Goal: Task Accomplishment & Management: Manage account settings

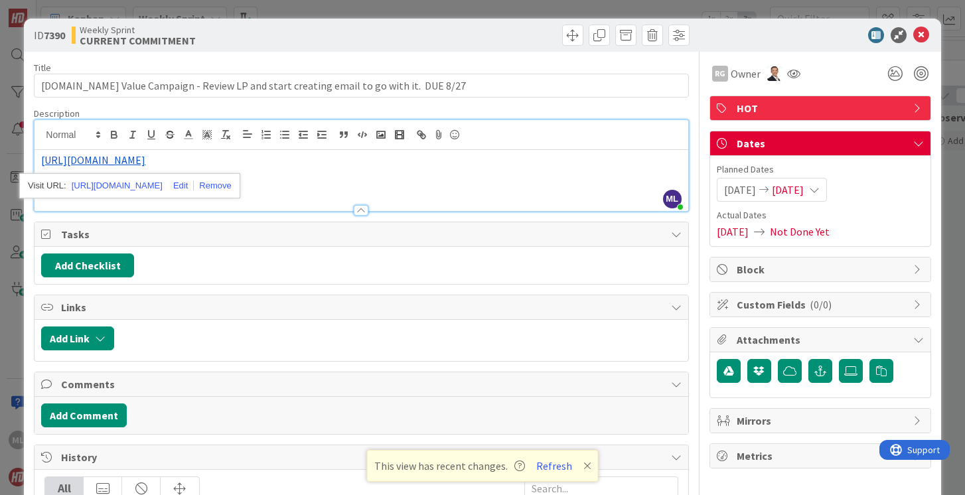
scroll to position [626, 0]
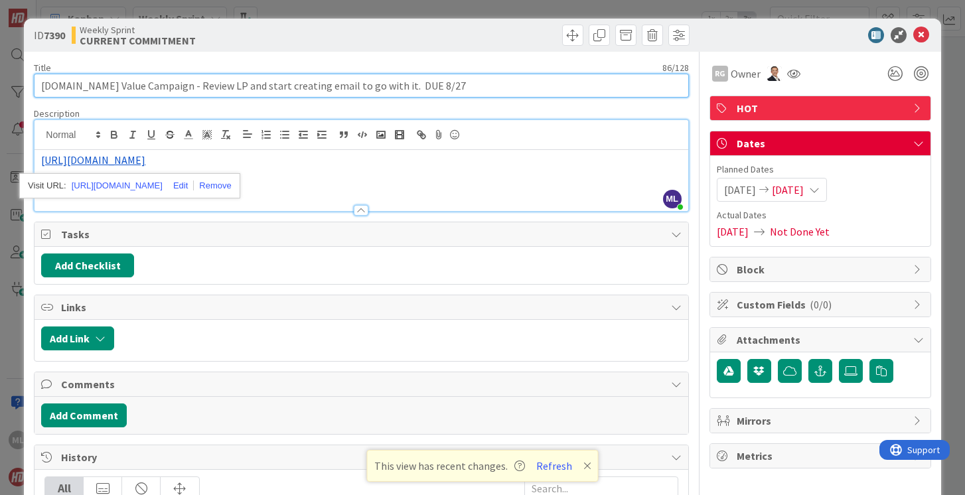
drag, startPoint x: 161, startPoint y: 86, endPoint x: 194, endPoint y: 84, distance: 32.6
click at [194, 84] on input "[DOMAIN_NAME] Value Campaign - Review LP and start creating email to go with it…" at bounding box center [361, 86] width 654 height 24
click at [174, 86] on input "[DOMAIN_NAME] Value Campaign - LP and start creating email to go with it. DUE 8…" at bounding box center [361, 86] width 654 height 24
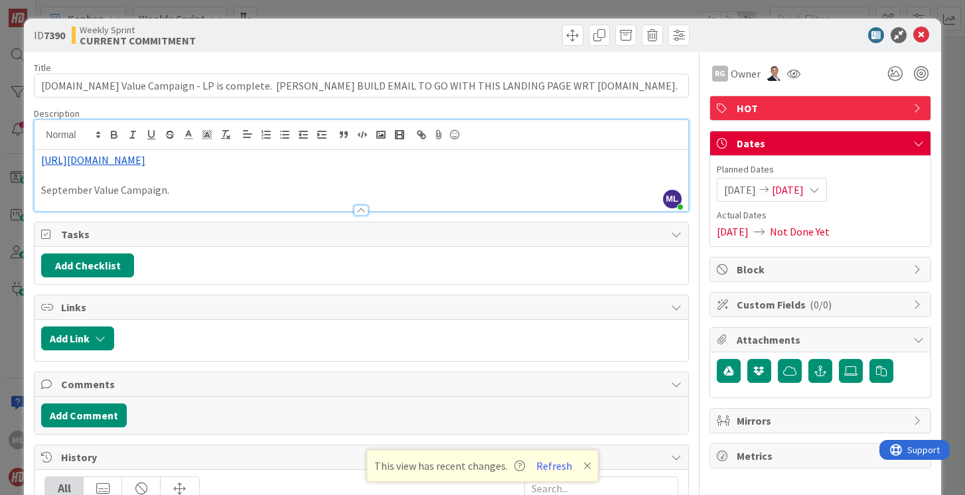
click at [145, 159] on link "[URL][DOMAIN_NAME]" at bounding box center [93, 159] width 104 height 13
click at [162, 186] on link "[URL][DOMAIN_NAME]" at bounding box center [117, 185] width 91 height 17
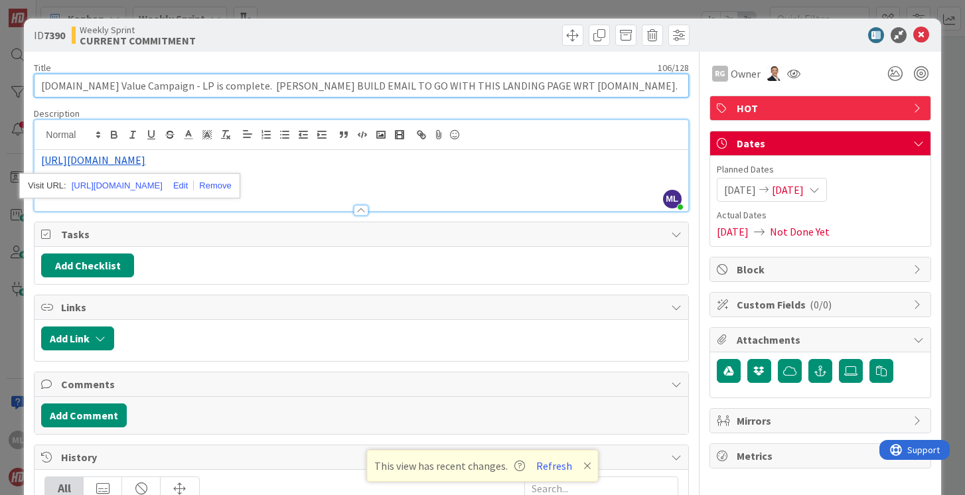
click at [564, 84] on input "[DOMAIN_NAME] Value Campaign - LP is complete. [PERSON_NAME] BUILD EMAIL TO GO …" at bounding box center [361, 86] width 654 height 24
type input "[DOMAIN_NAME] Value Campaign - LP is complete. [PERSON_NAME] BUILD EMAIL TO GO …"
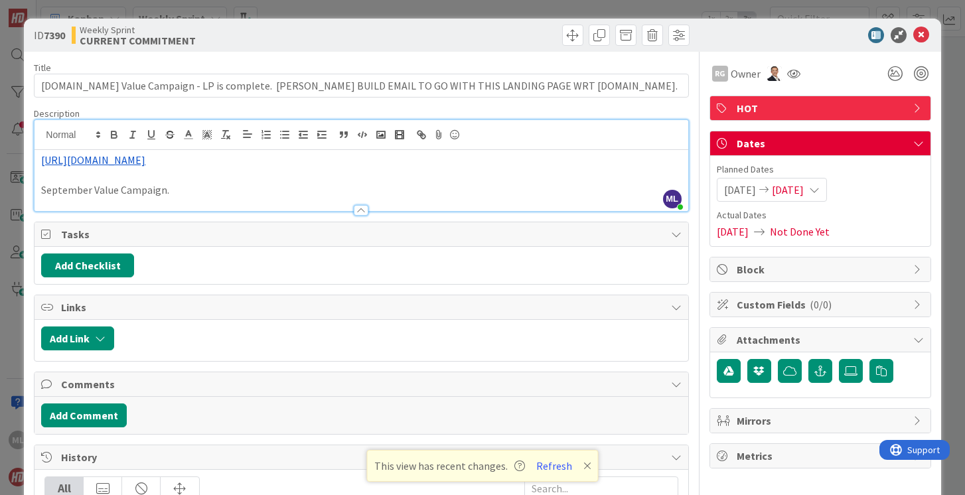
click at [820, 191] on icon at bounding box center [814, 190] width 11 height 11
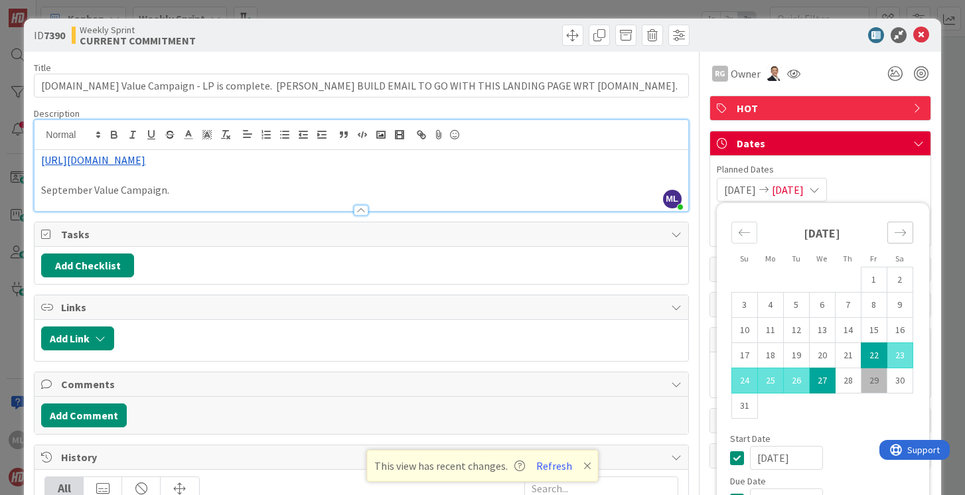
click at [900, 235] on icon "Move forward to switch to the next month." at bounding box center [900, 232] width 13 height 13
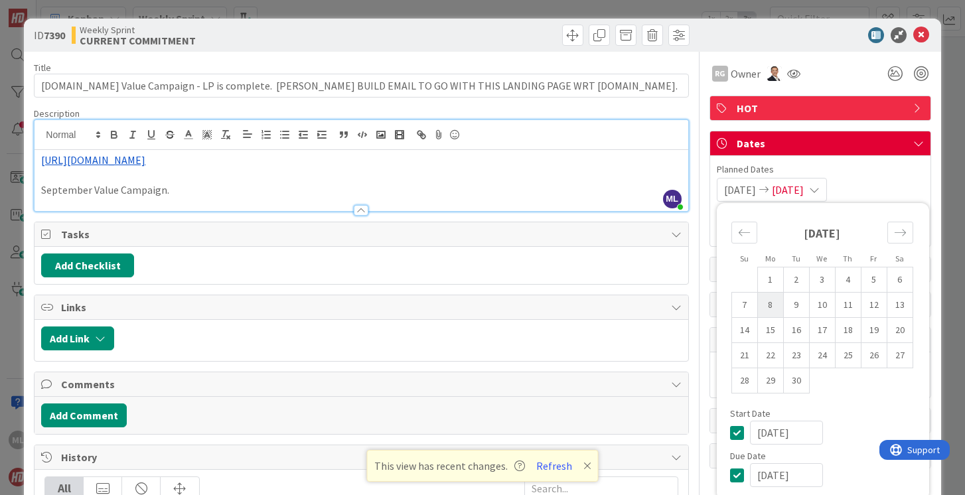
click at [773, 305] on td "8" at bounding box center [770, 305] width 26 height 25
type input "[DATE]"
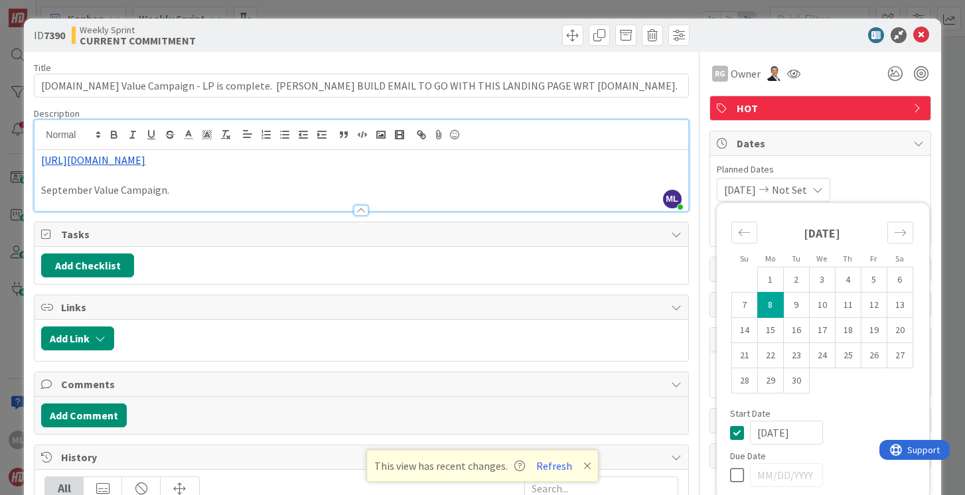
click at [773, 306] on td "8" at bounding box center [770, 305] width 26 height 25
type input "[DATE]"
click at [748, 72] on span "Owner" at bounding box center [746, 74] width 30 height 16
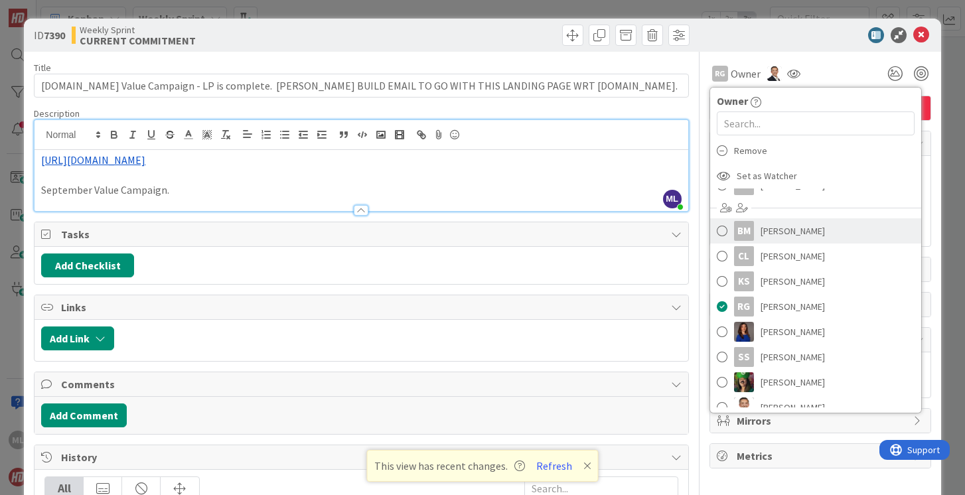
scroll to position [49, 0]
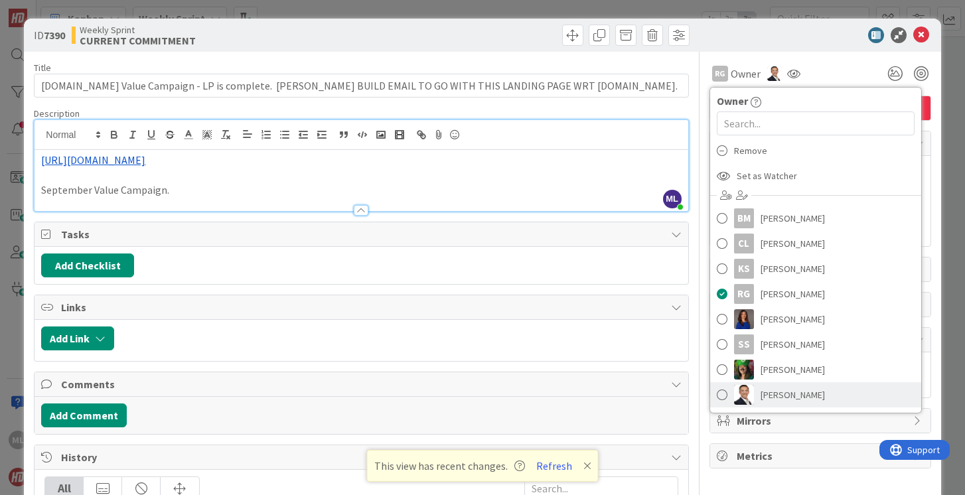
click at [721, 394] on span at bounding box center [722, 395] width 11 height 20
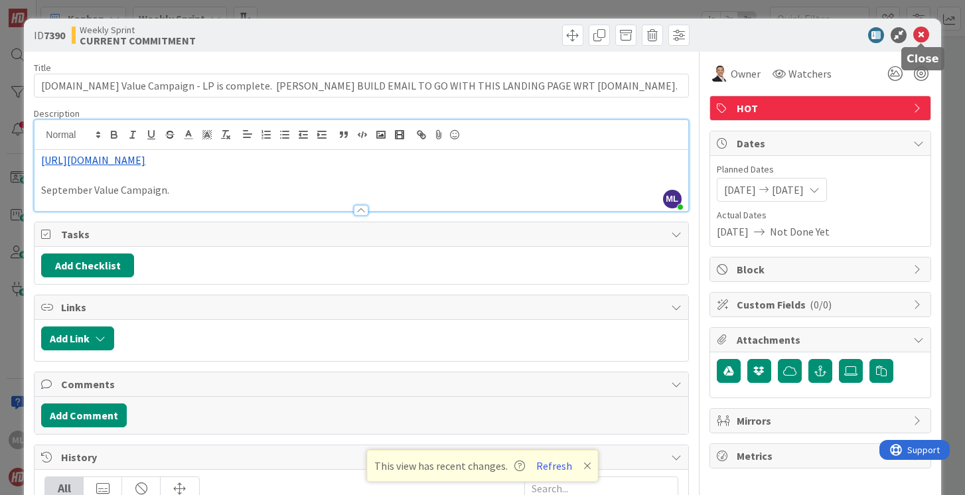
click at [922, 33] on icon at bounding box center [921, 35] width 16 height 16
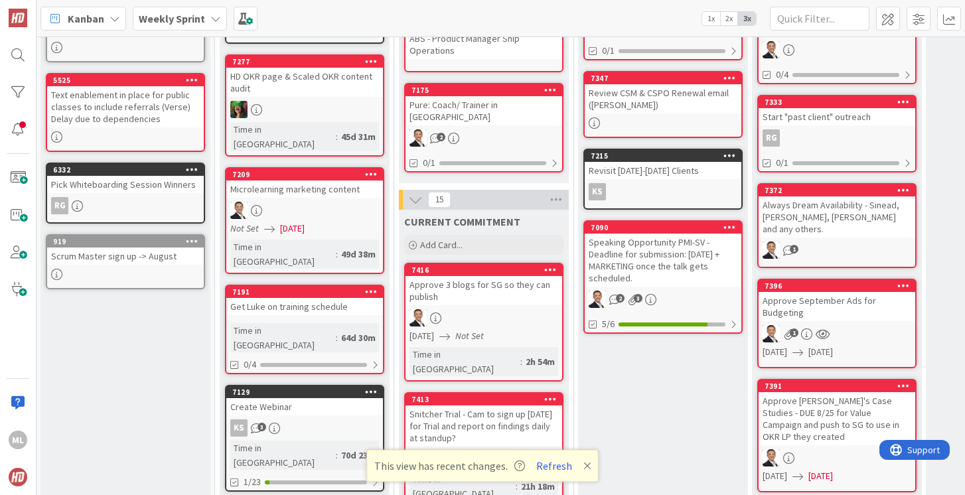
scroll to position [192, 1]
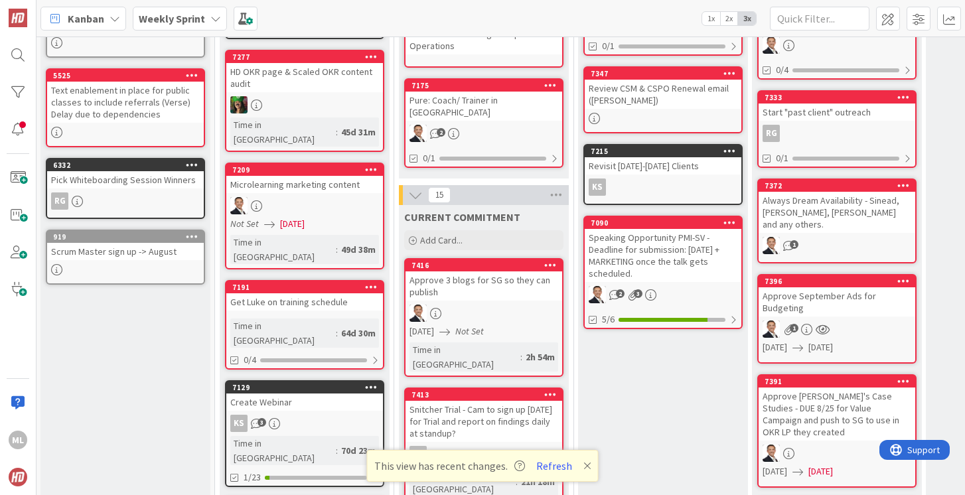
click at [475, 325] on icon "Not Set" at bounding box center [469, 331] width 29 height 12
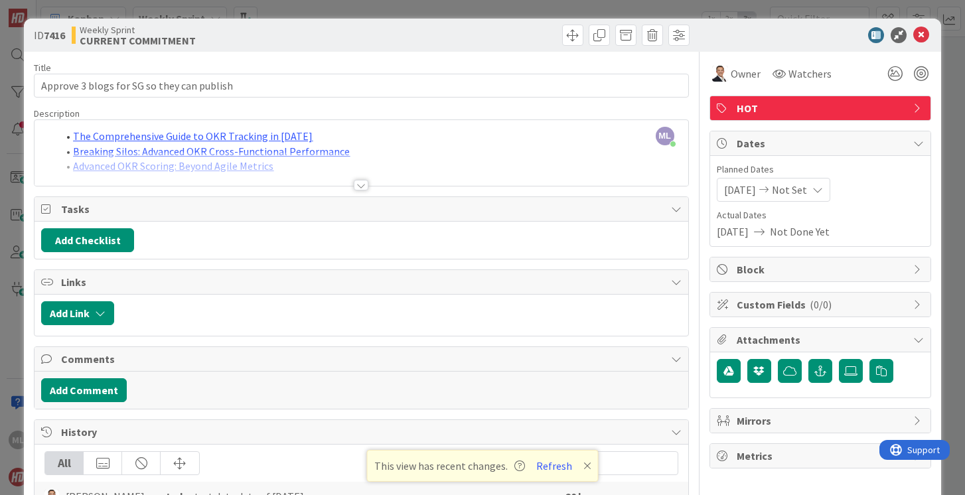
click at [807, 189] on span "Not Set" at bounding box center [789, 190] width 35 height 16
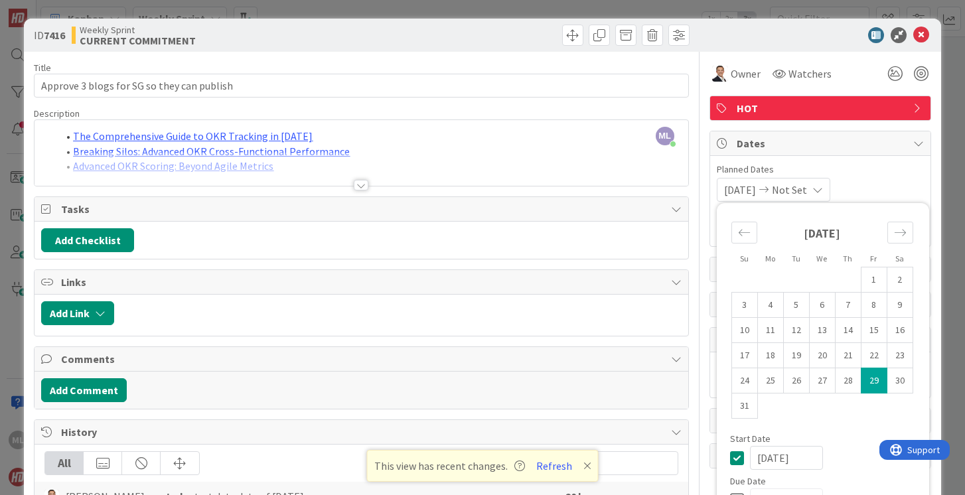
click at [875, 384] on td "29" at bounding box center [874, 380] width 26 height 25
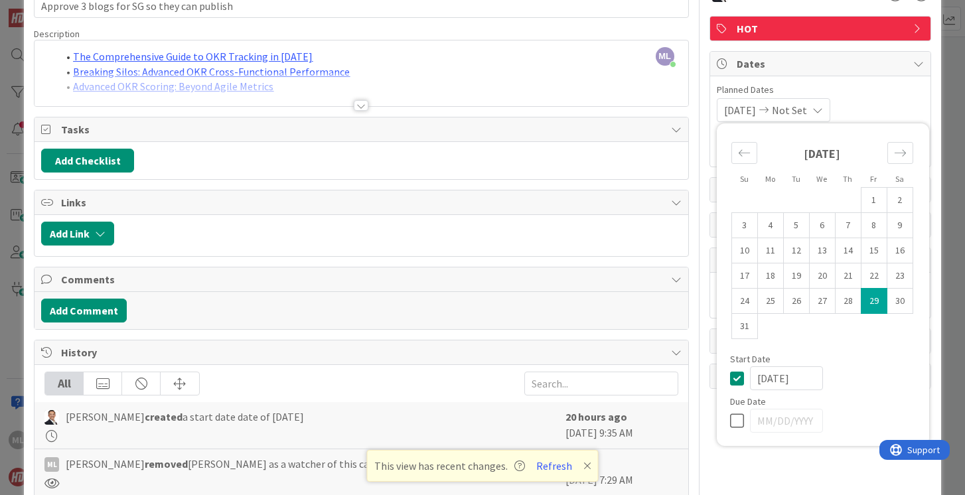
scroll to position [81, 0]
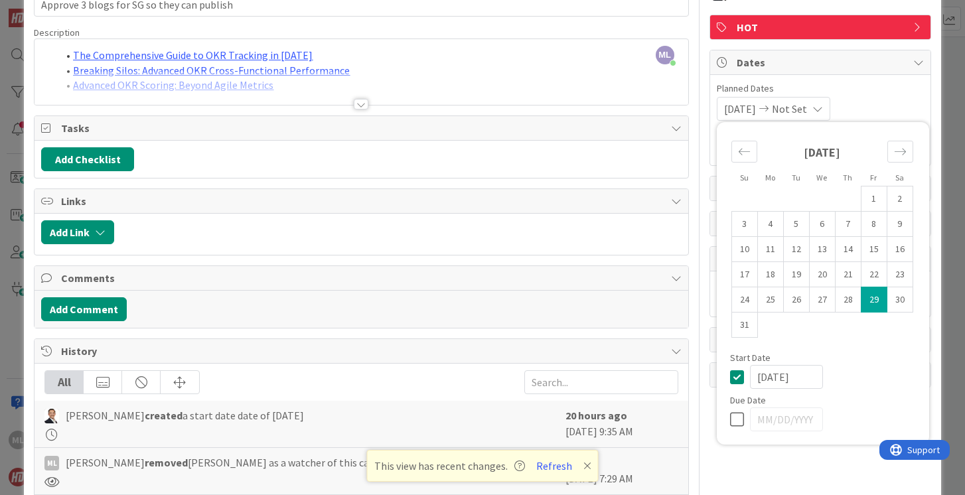
click at [737, 420] on icon at bounding box center [740, 420] width 20 height 16
click at [876, 301] on td "29" at bounding box center [874, 299] width 26 height 25
type input "[DATE]"
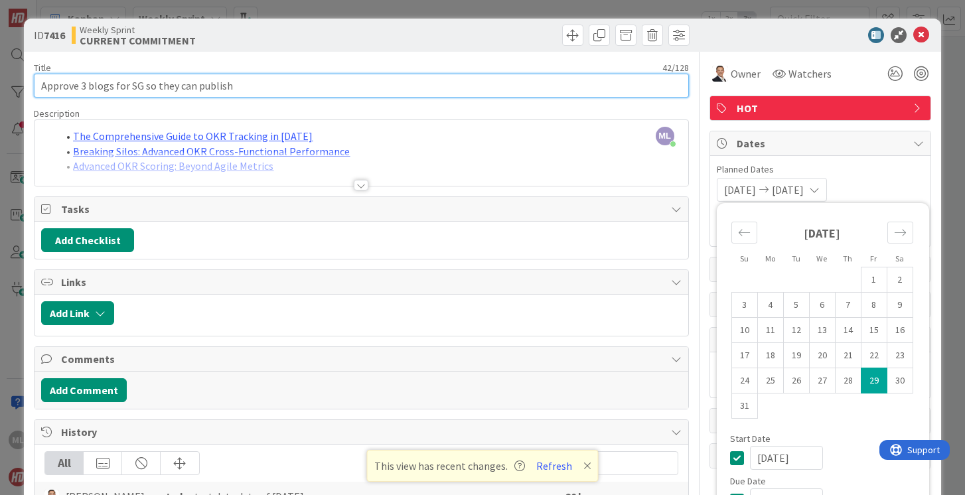
click at [301, 90] on input "Approve 3 blogs for SG so they can publish" at bounding box center [361, 86] width 654 height 24
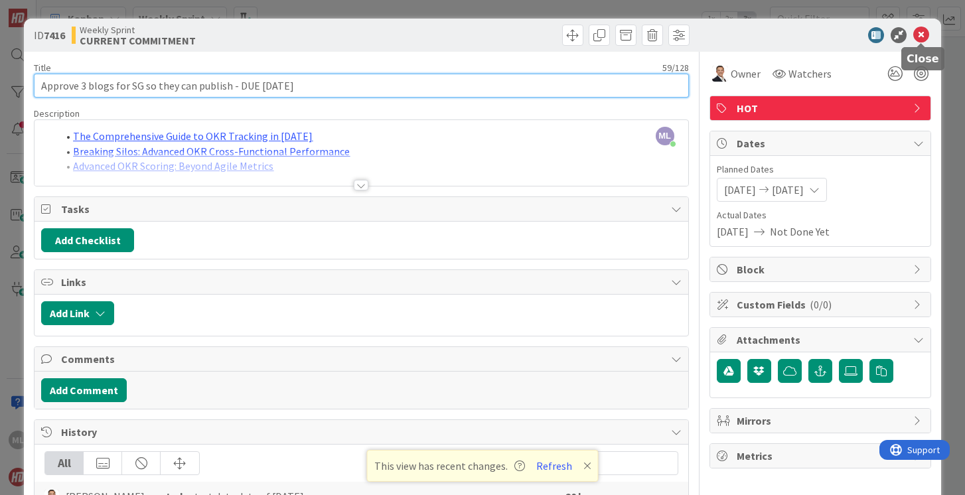
type input "Approve 3 blogs for SG so they can publish - DUE [DATE]"
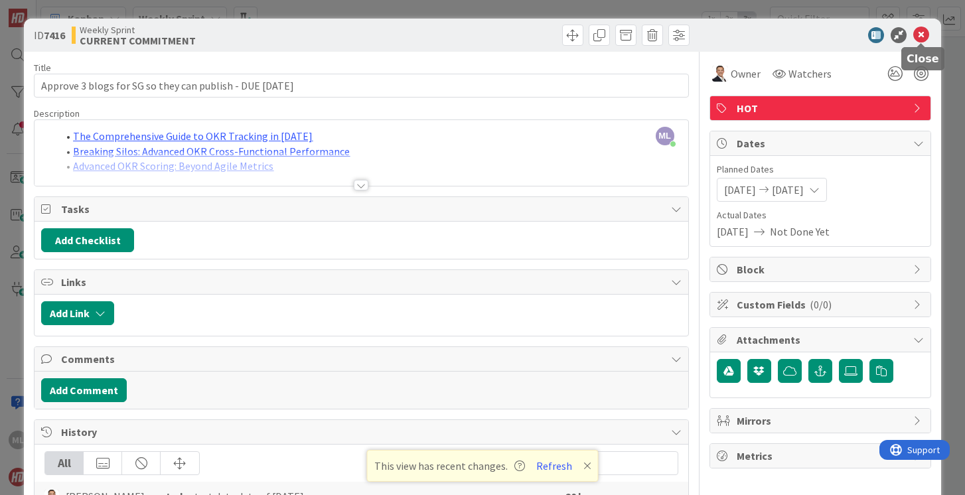
click at [920, 35] on icon at bounding box center [921, 35] width 16 height 16
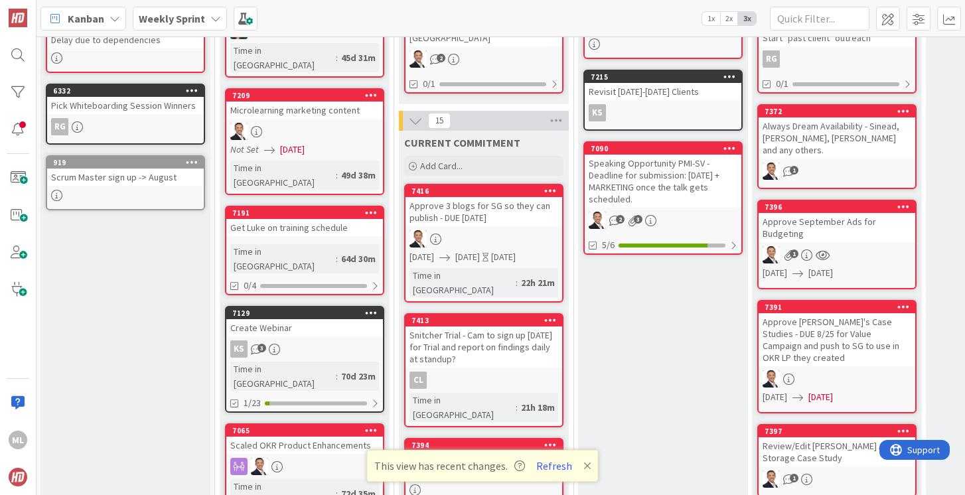
click at [481, 331] on div "Snitcher Trial - Cam to sign up [DATE] for Trial and report on findings daily a…" at bounding box center [484, 347] width 157 height 41
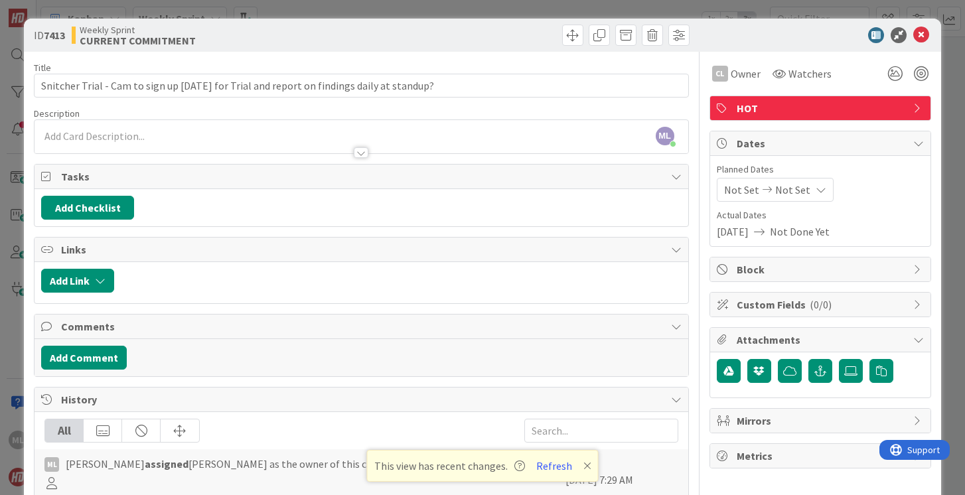
click at [741, 195] on span "Not Set" at bounding box center [741, 190] width 35 height 16
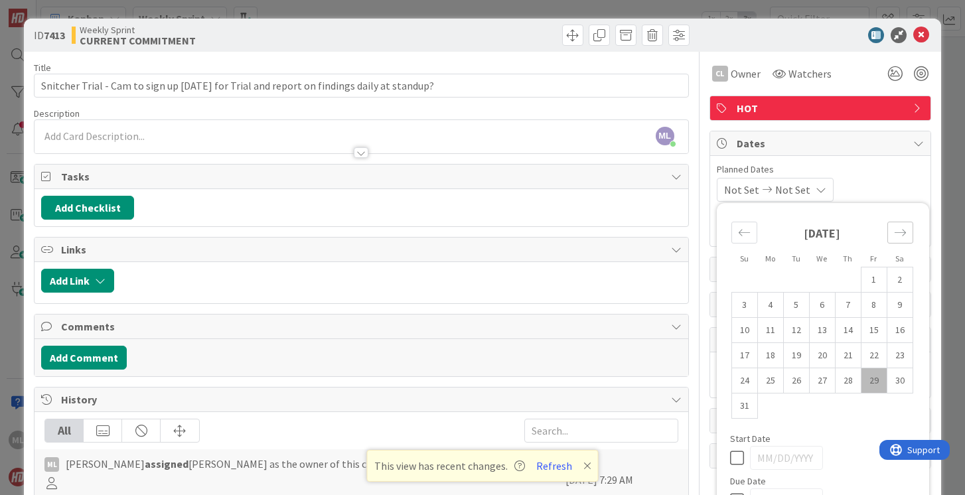
click at [900, 232] on icon "Move forward to switch to the next month." at bounding box center [900, 232] width 13 height 13
click at [798, 281] on td "2" at bounding box center [796, 279] width 26 height 25
type input "[DATE]"
click at [737, 477] on icon at bounding box center [740, 475] width 20 height 16
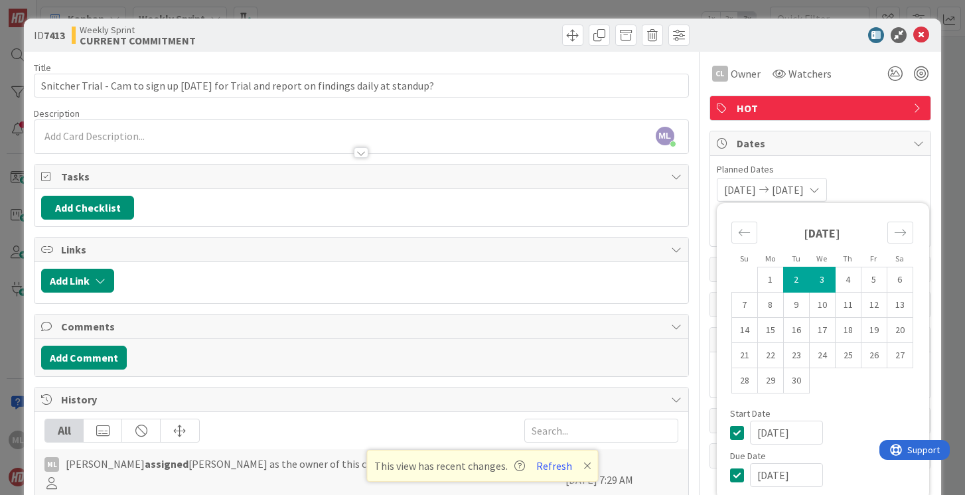
click at [796, 279] on td "2" at bounding box center [796, 279] width 26 height 25
type input "[DATE]"
click at [920, 35] on icon at bounding box center [921, 35] width 16 height 16
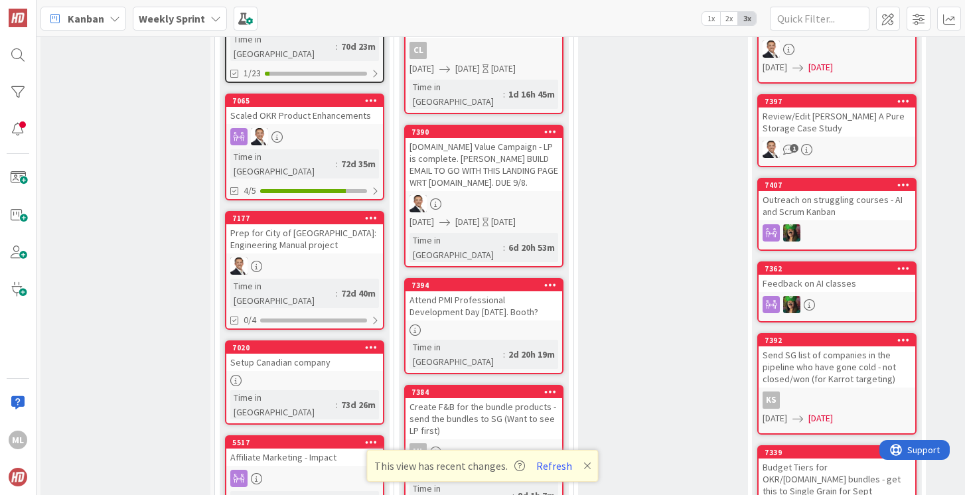
scroll to position [602, 1]
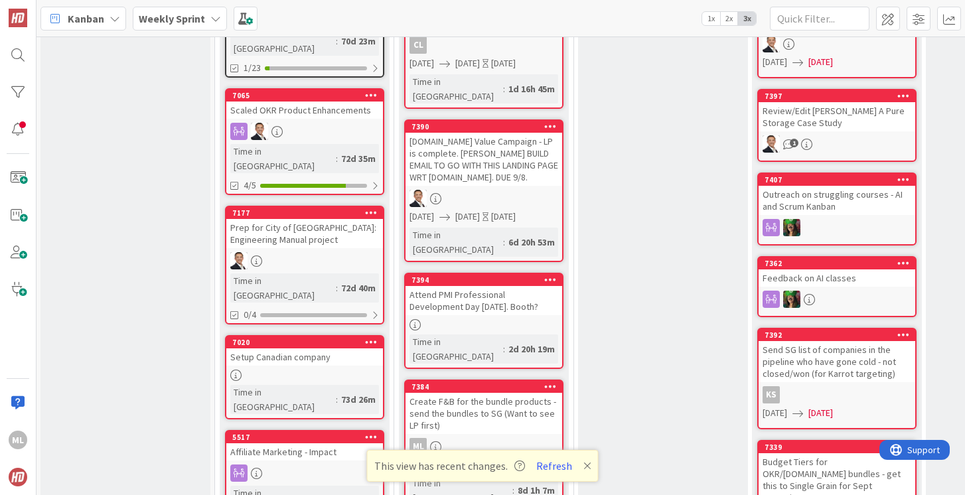
click at [468, 393] on div "Create F&B for the bundle products - send the bundles to SG (Want to see LP fir…" at bounding box center [484, 413] width 157 height 41
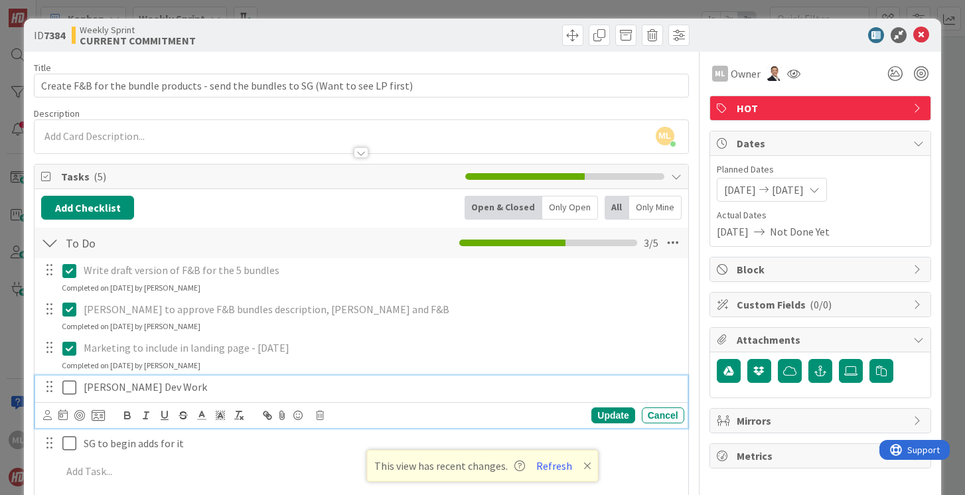
click at [72, 387] on icon at bounding box center [72, 388] width 20 height 16
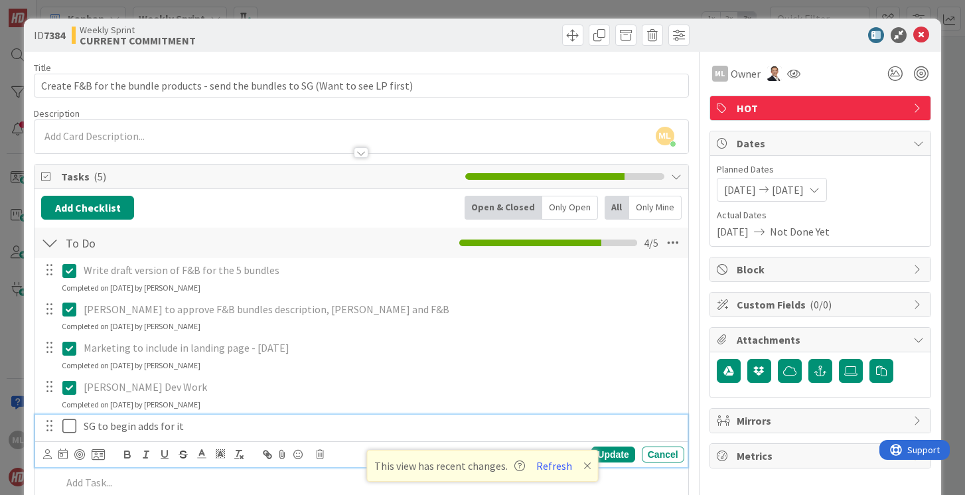
click at [71, 427] on icon at bounding box center [72, 426] width 20 height 16
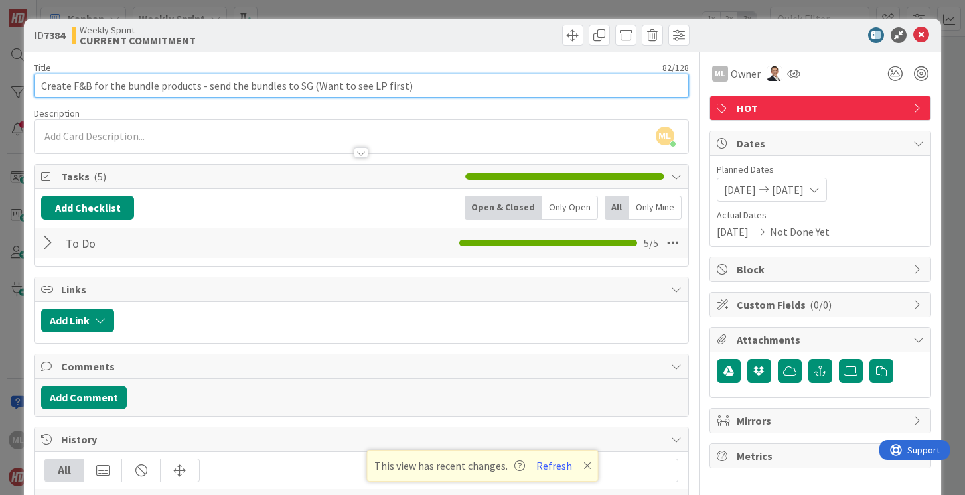
click at [445, 84] on input "Create F&B for the bundle products - send the bundles to SG (Want to see LP fir…" at bounding box center [361, 86] width 654 height 24
type input "Create F&B for the bundle products - send the bundles to SG (Want to see LP fir…"
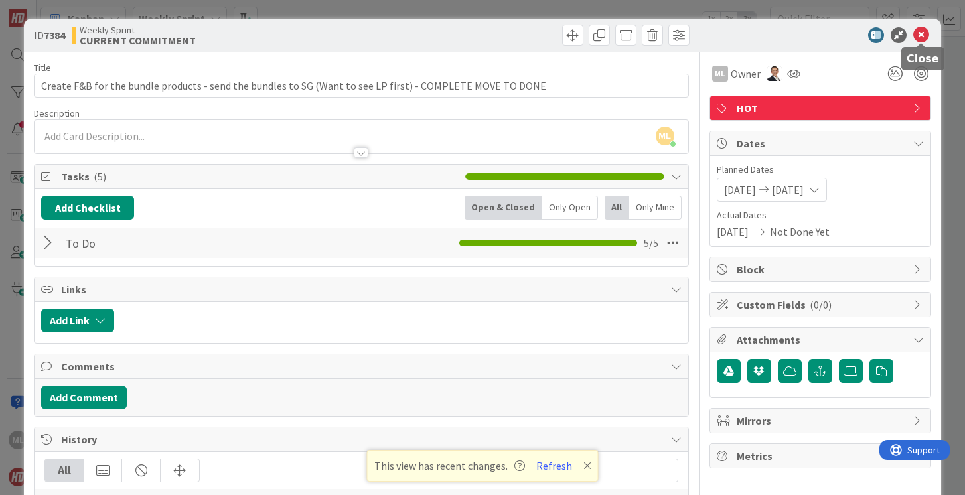
click at [923, 33] on icon at bounding box center [921, 35] width 16 height 16
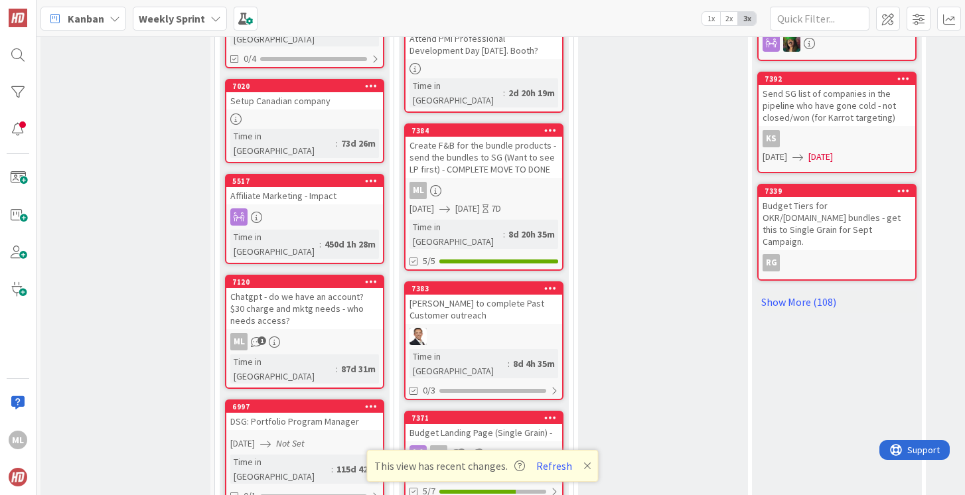
scroll to position [864, 1]
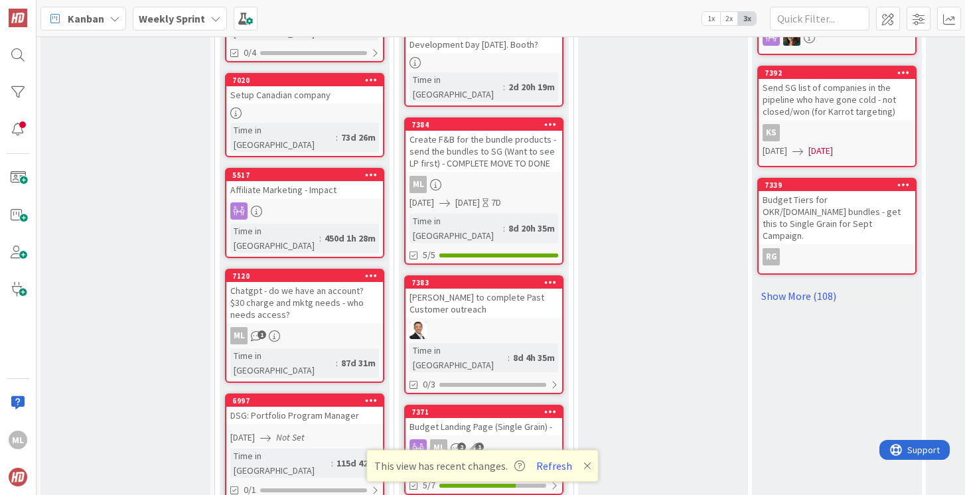
click at [521, 418] on div "Budget Landing Page (Single Grain) -" at bounding box center [484, 426] width 157 height 17
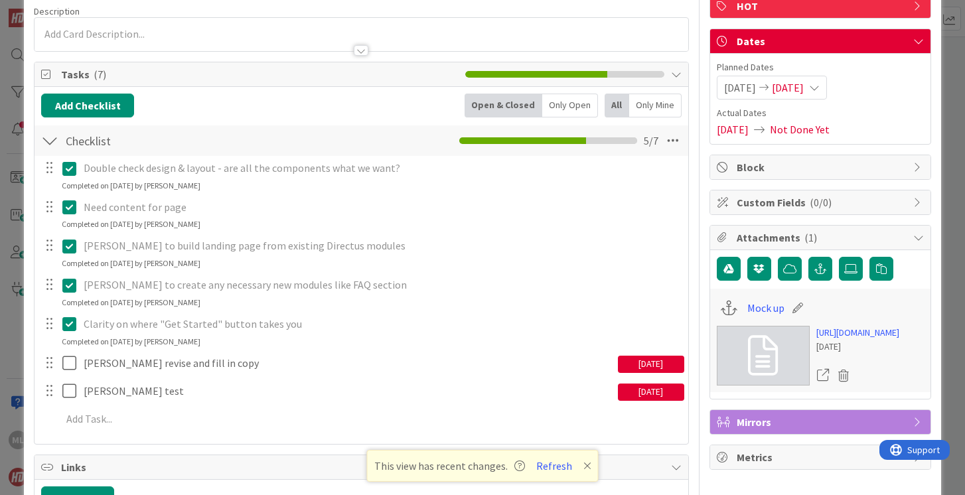
scroll to position [104, 0]
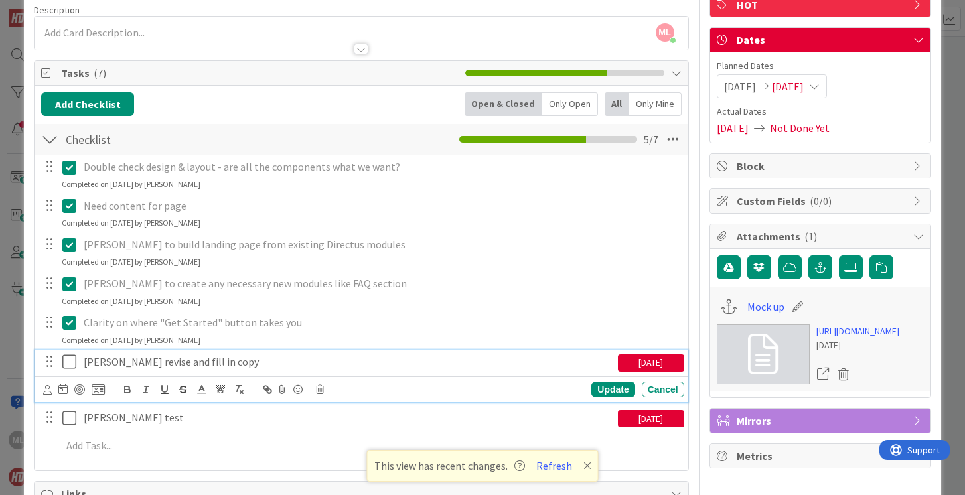
click at [67, 361] on icon at bounding box center [72, 362] width 20 height 16
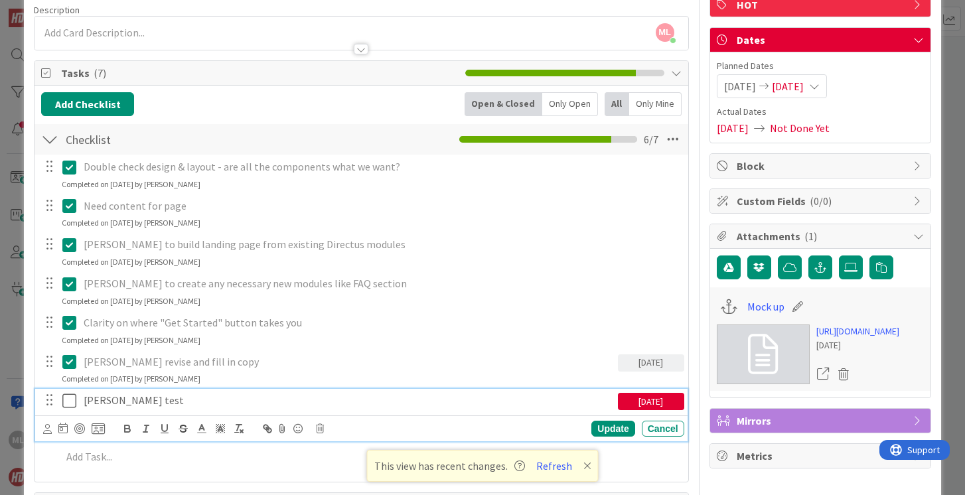
click at [69, 402] on icon at bounding box center [72, 401] width 20 height 16
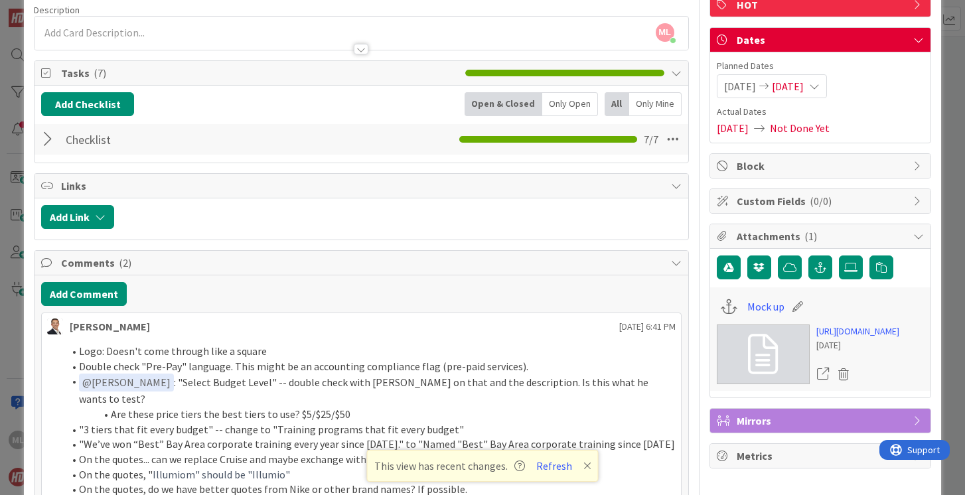
scroll to position [0, 0]
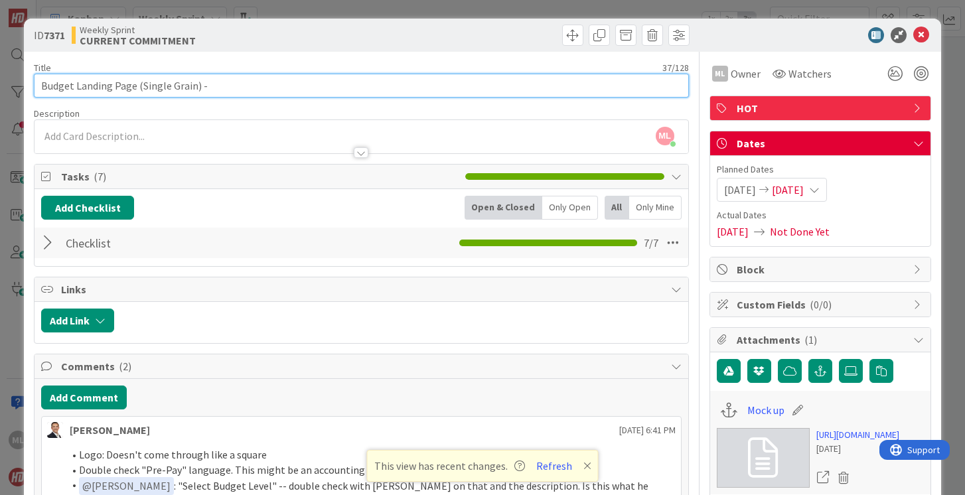
click at [244, 88] on input "Budget Landing Page (Single Grain) -" at bounding box center [361, 86] width 654 height 24
type input "Budget Landing Page (Single Grain) - COMPLETE MOVE TO DONE"
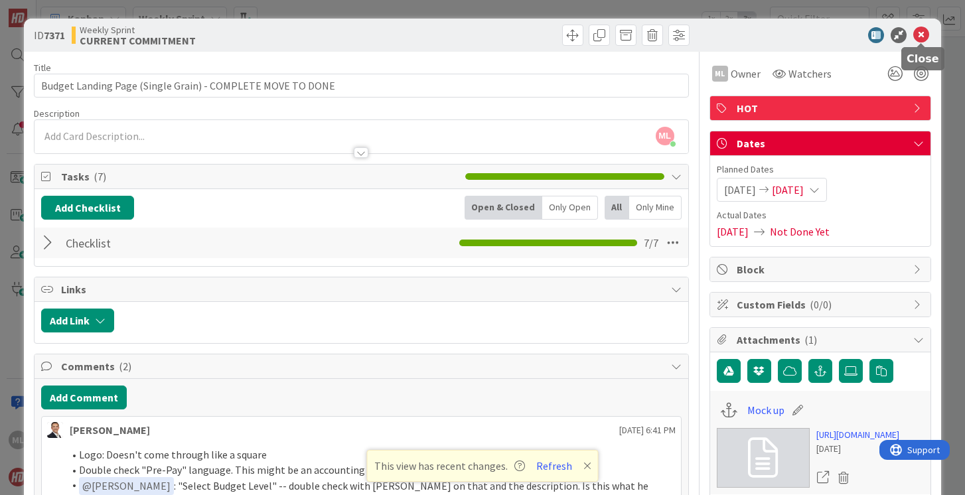
click at [923, 35] on icon at bounding box center [921, 35] width 16 height 16
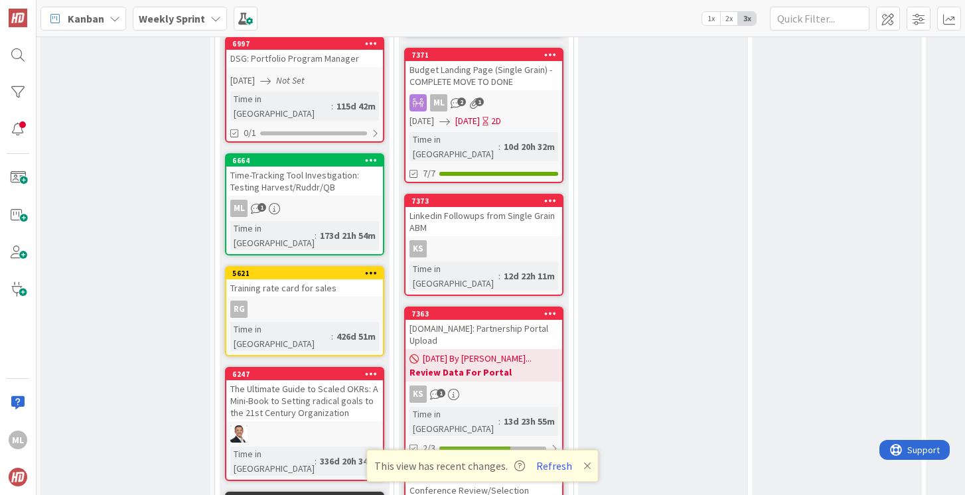
scroll to position [1232, 1]
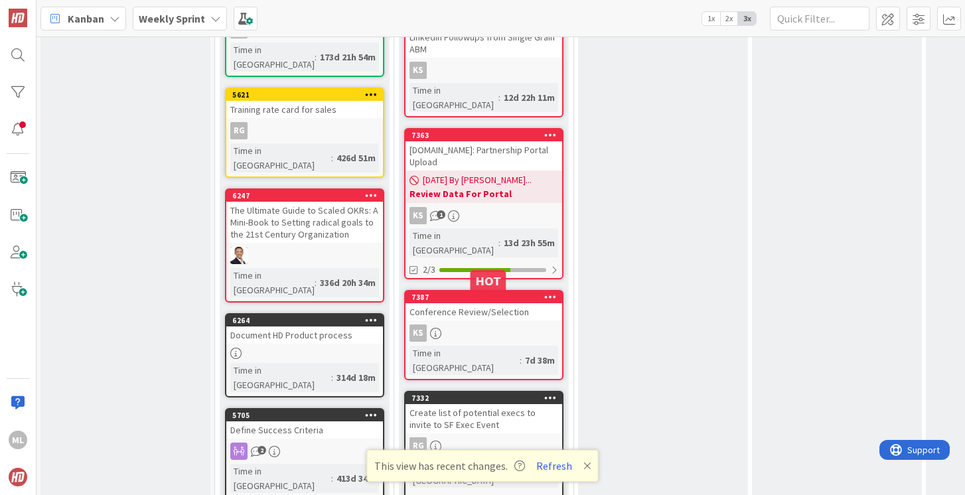
scroll to position [1442, 1]
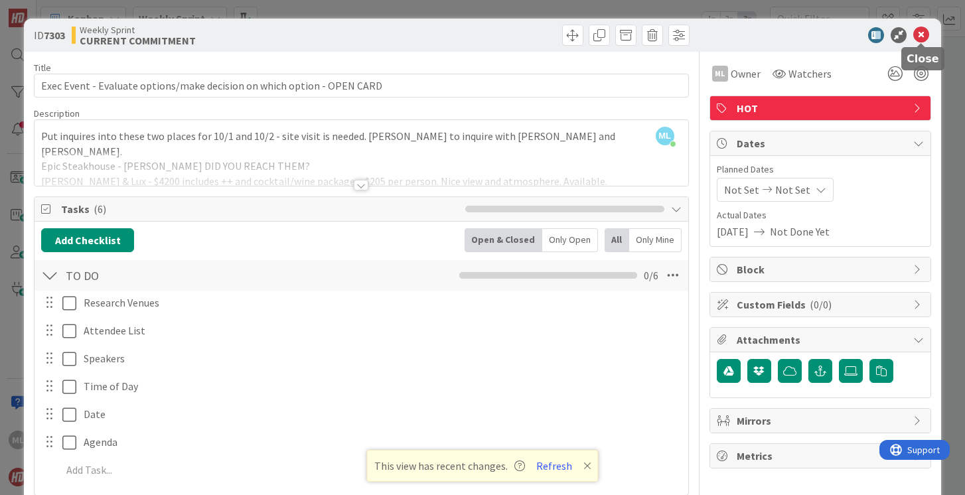
click at [921, 38] on icon at bounding box center [921, 35] width 16 height 16
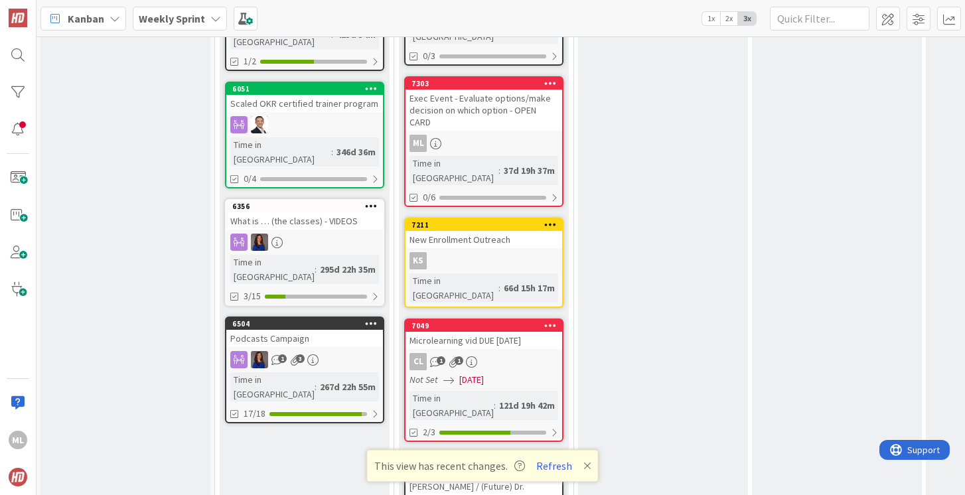
scroll to position [1856, 1]
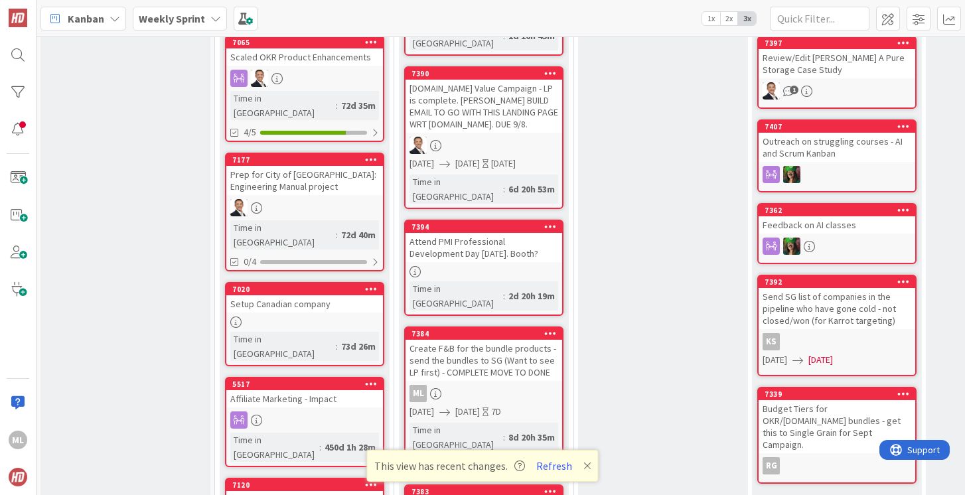
scroll to position [0, 1]
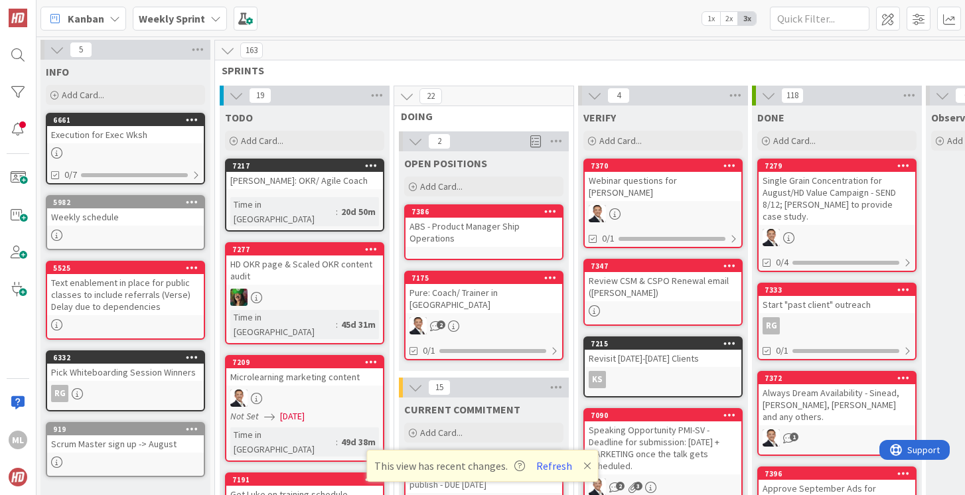
click at [198, 15] on b "Weekly Sprint" at bounding box center [172, 18] width 66 height 13
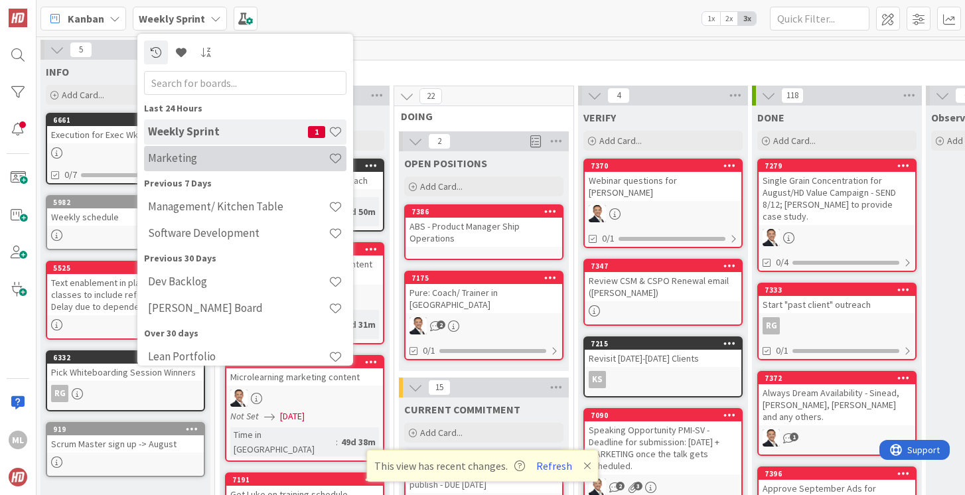
click at [185, 157] on h4 "Marketing" at bounding box center [238, 157] width 181 height 13
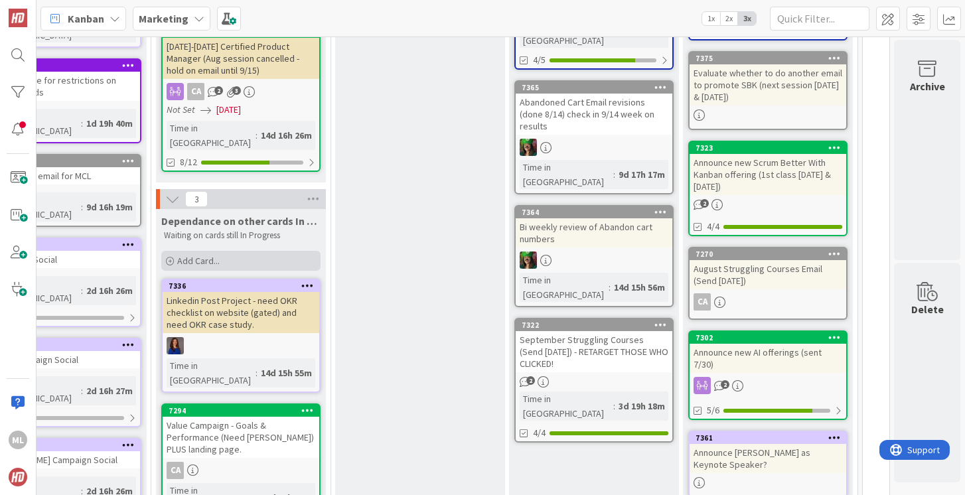
scroll to position [196, 449]
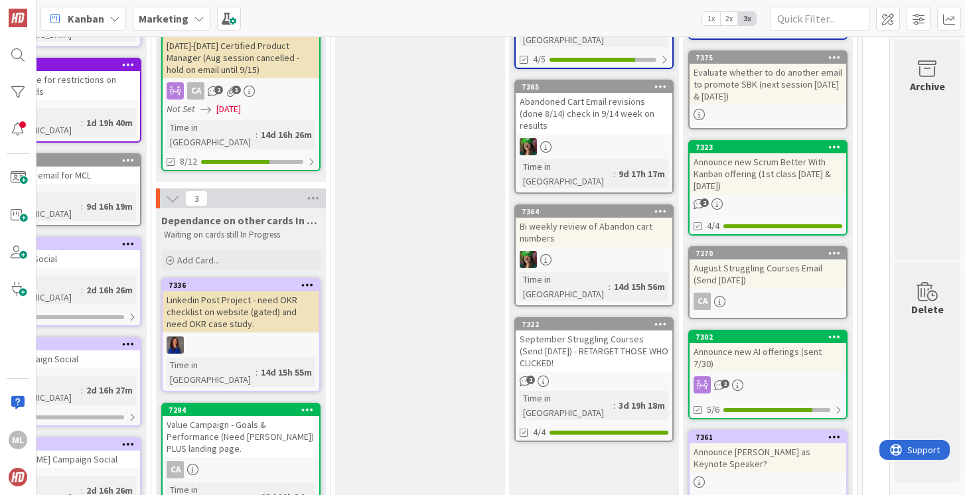
click at [226, 416] on div "Value Campaign - Goals & Performance (Need [PERSON_NAME]) PLUS landing page." at bounding box center [241, 436] width 157 height 41
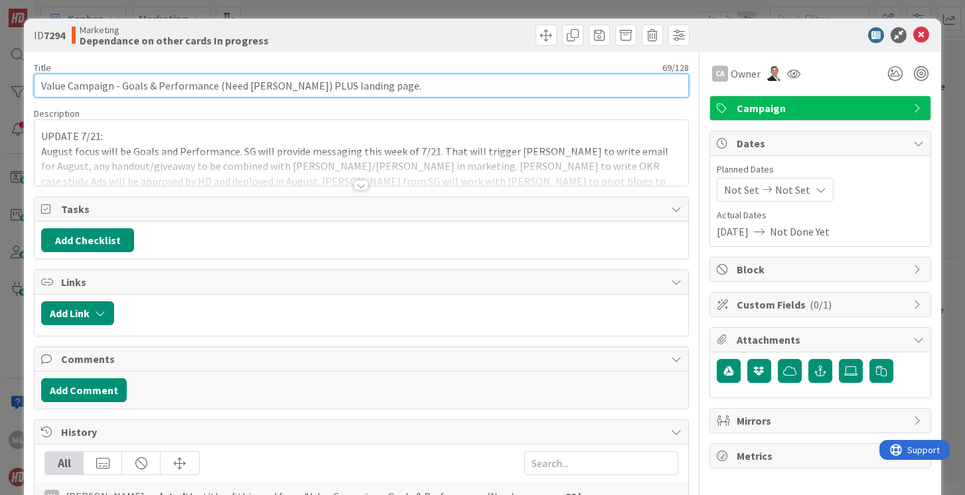
click at [394, 79] on input "Value Campaign - Goals & Performance (Need [PERSON_NAME]) PLUS landing page." at bounding box center [361, 86] width 654 height 24
type input "Value Campaign - Goals & Performance (Need [PERSON_NAME]) PLUS landing page. SE…"
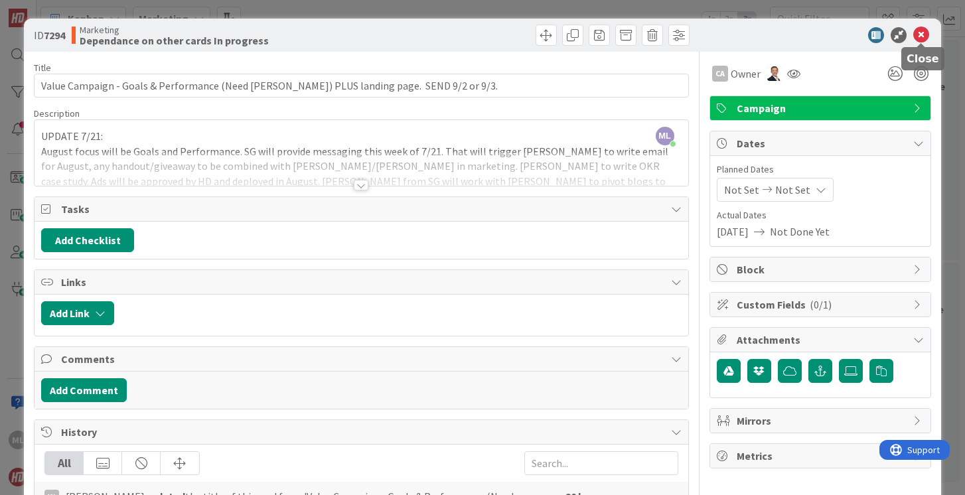
click at [920, 32] on icon at bounding box center [921, 35] width 16 height 16
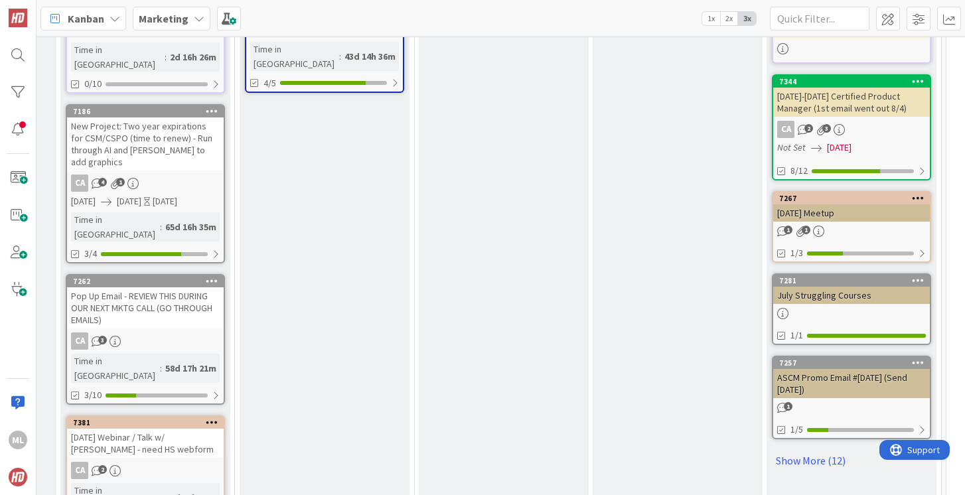
scroll to position [692, 366]
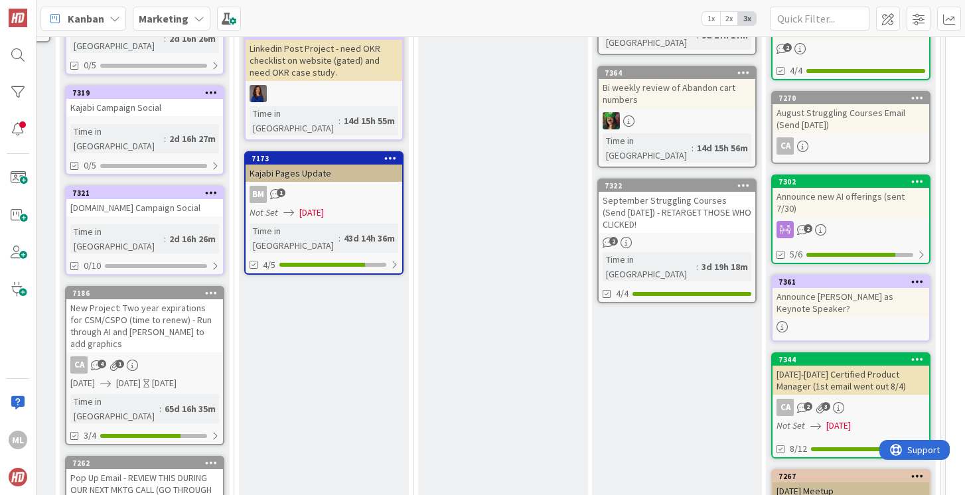
scroll to position [452, 366]
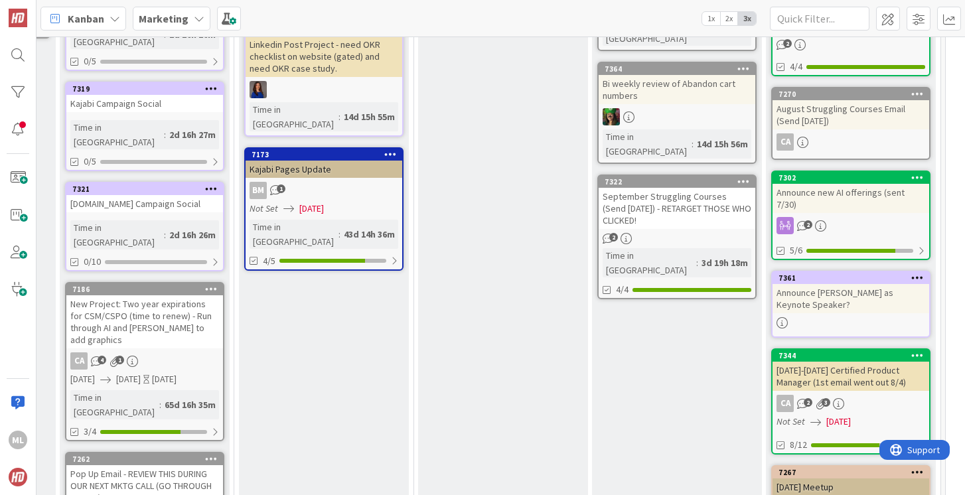
drag, startPoint x: 323, startPoint y: 372, endPoint x: 11, endPoint y: 0, distance: 485.3
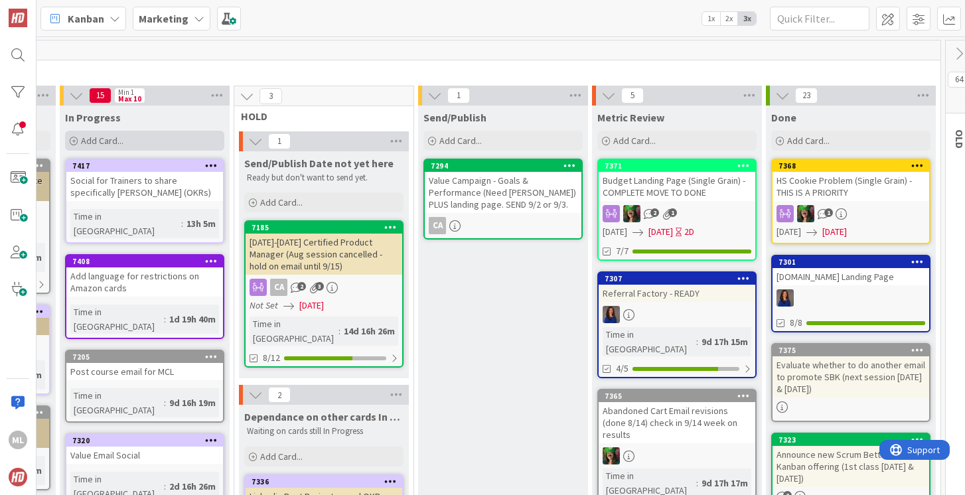
click at [96, 143] on span "Add Card..." at bounding box center [102, 141] width 42 height 12
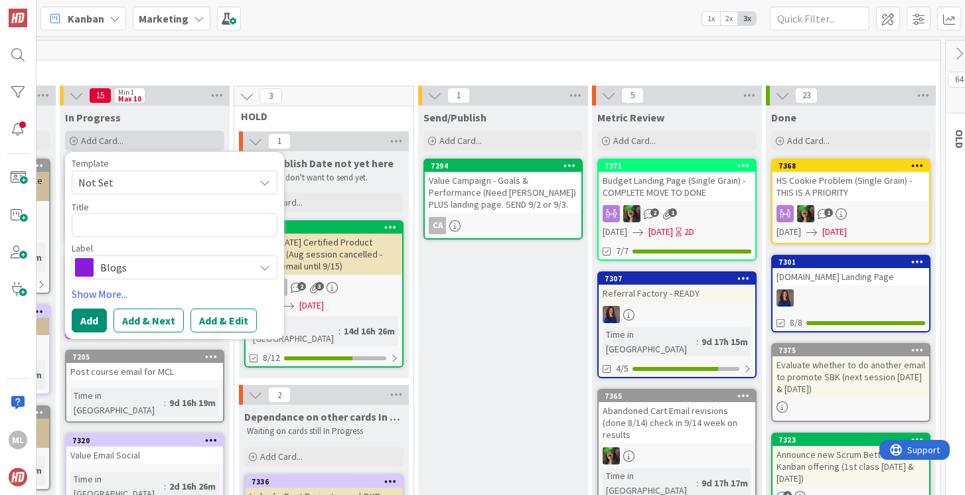
type textarea "x"
type textarea "D"
type textarea "x"
type textarea "De"
type textarea "x"
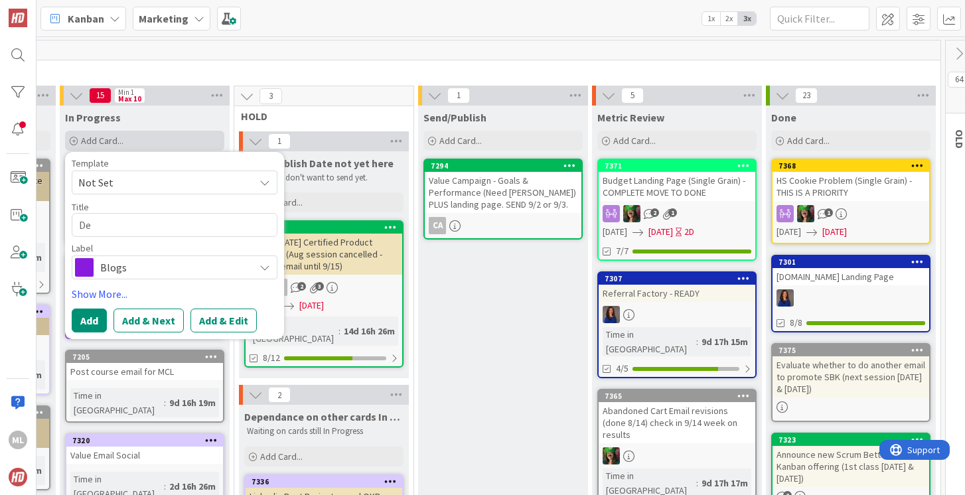
type textarea "Dev"
type textarea "x"
type textarea "Deve"
type textarea "x"
type textarea "Devel"
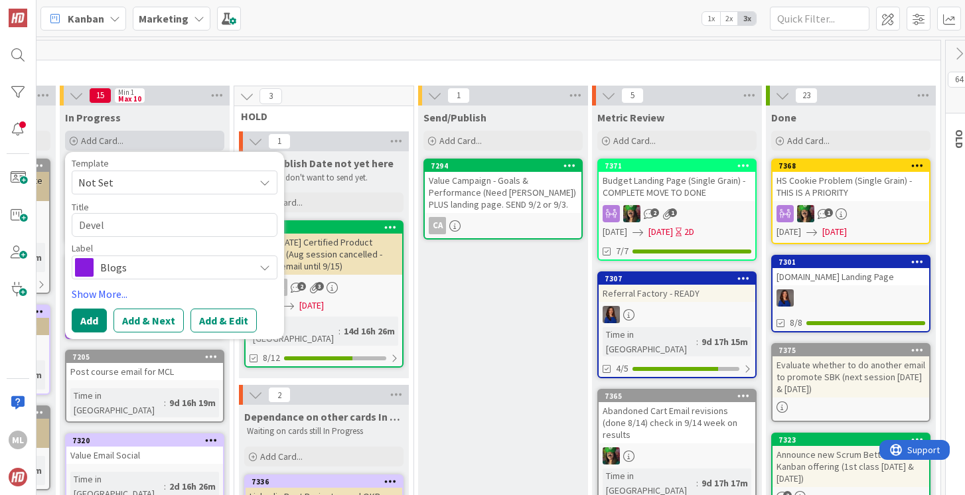
type textarea "x"
type textarea "Develo"
type textarea "x"
type textarea "Develop"
type textarea "x"
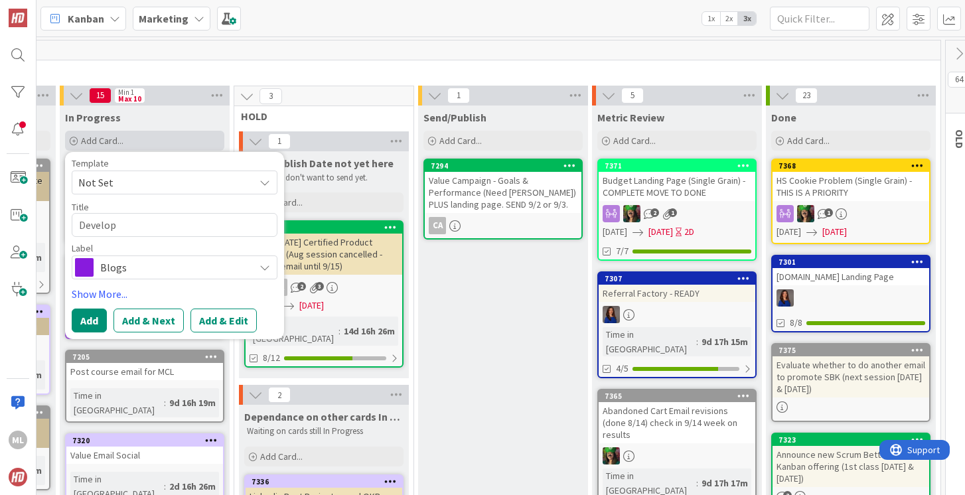
type textarea "Develop"
type textarea "x"
type textarea "Develop Q"
type textarea "x"
type textarea "Develop Qu"
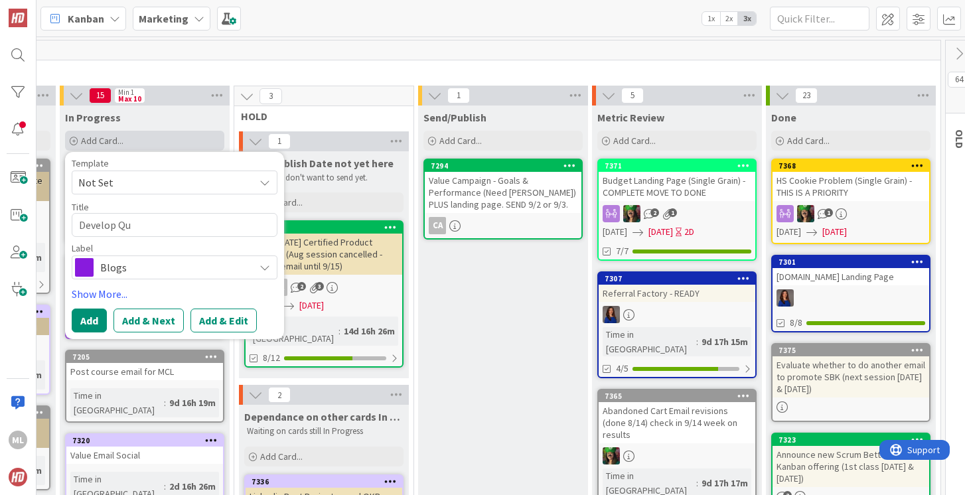
type textarea "x"
type textarea "Develop Qui"
type textarea "x"
type textarea "Develop Quiz"
type textarea "x"
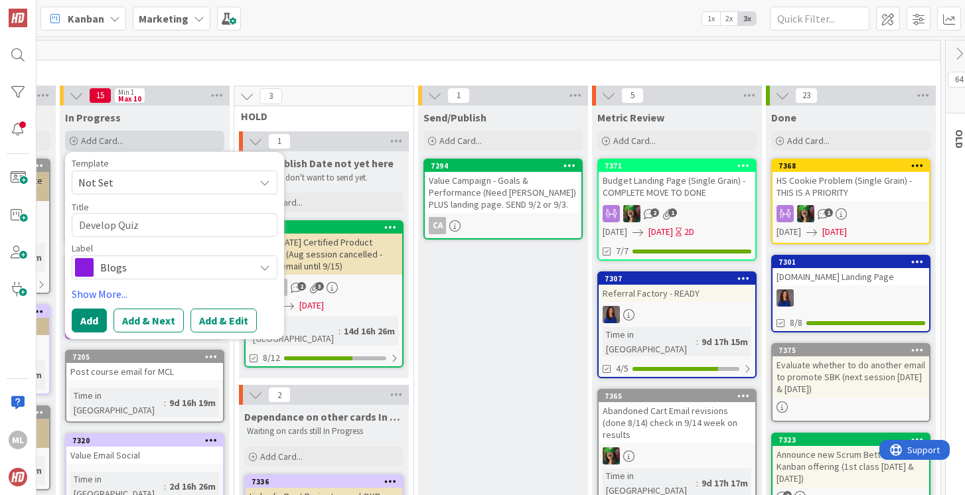
type textarea "Develop Quiz"
type textarea "x"
type textarea "Develop Quiz f"
type textarea "x"
type textarea "Develop Quiz fo"
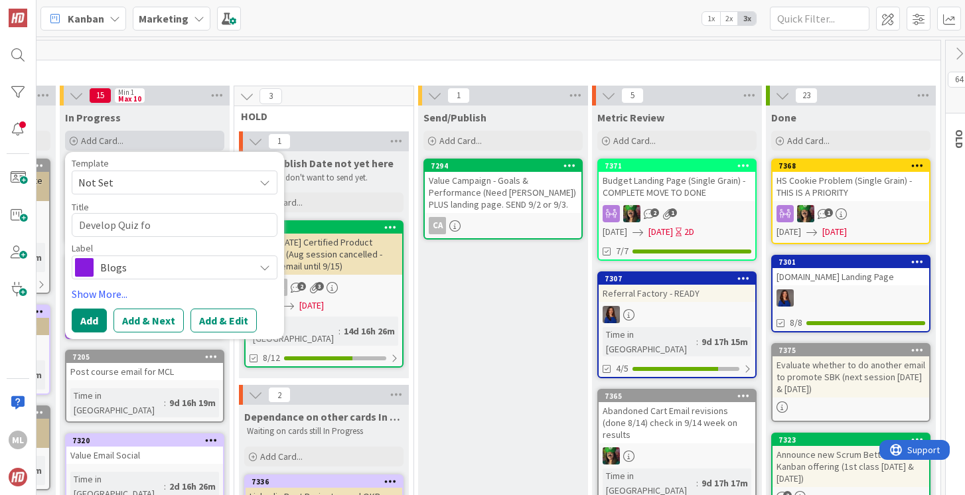
type textarea "x"
type textarea "Develop Quiz for"
type textarea "x"
type textarea "Develop Quiz for"
type textarea "x"
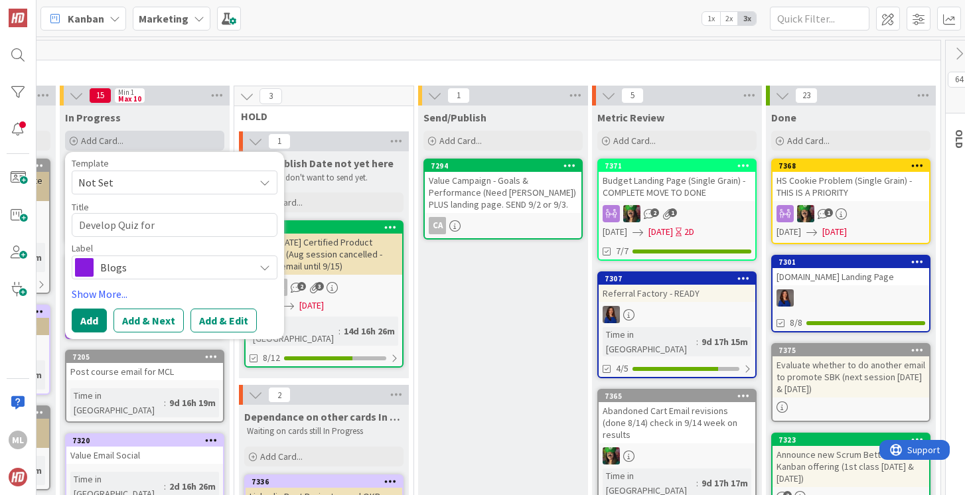
type textarea "Develop Quiz for P"
type textarea "x"
type textarea "Develop Quiz for Po"
type textarea "x"
type textarea "Develop Quiz for Pop"
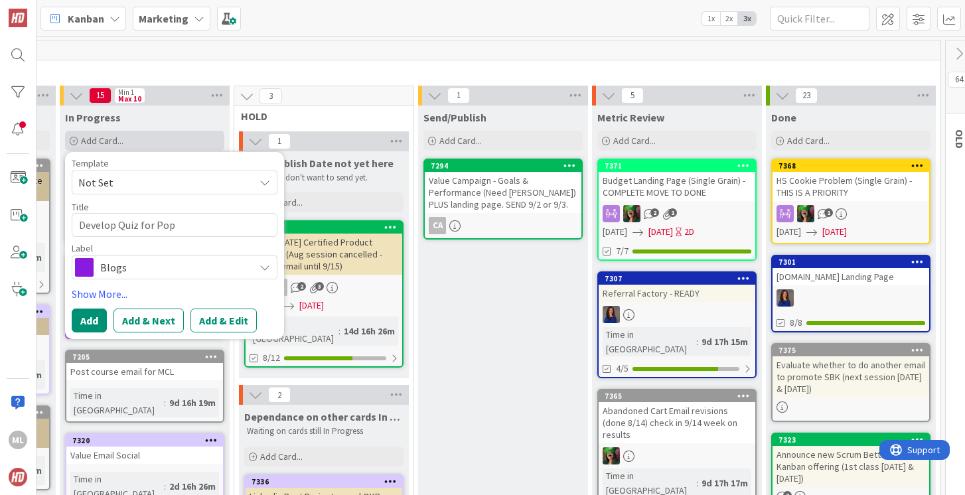
type textarea "x"
type textarea "Develop Quiz for Popu"
type textarea "x"
type textarea "Develop Quiz for Popup"
type textarea "x"
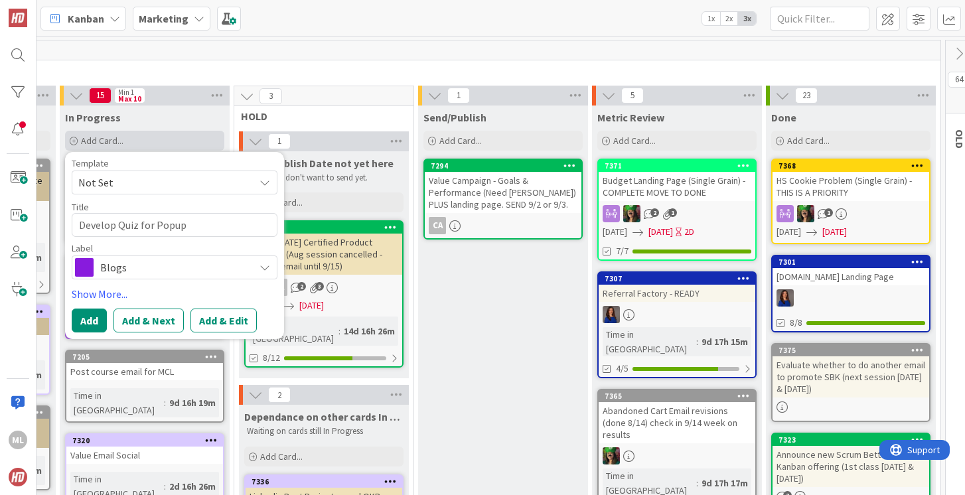
type textarea "Develop Quiz for Popup"
type textarea "x"
type textarea "Develop Quiz for Popup N"
type textarea "x"
type textarea "Develop Quiz for Popup Nu"
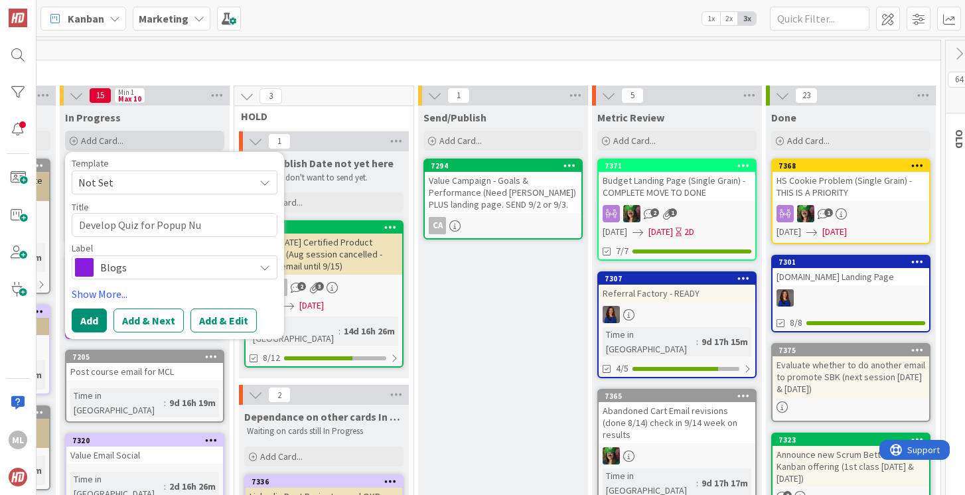
type textarea "x"
type textarea "Develop Quiz for Popup Nur"
type textarea "x"
type textarea "Develop Quiz for Popup Nuru"
type textarea "x"
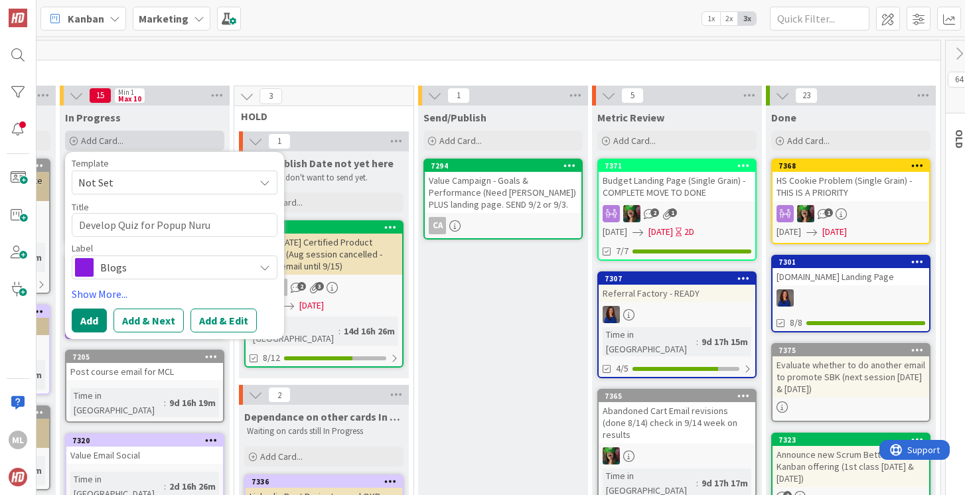
type textarea "Develop Quiz for Popup Nurut"
type textarea "x"
type textarea "Develop Quiz for Popup Nuru"
type textarea "x"
type textarea "Develop Quiz for Popup Nur"
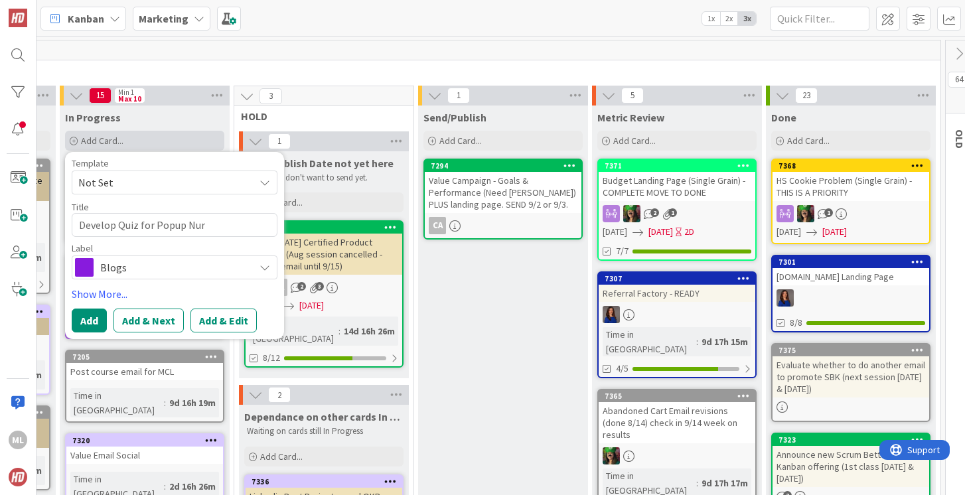
type textarea "x"
type textarea "Develop Quiz for Popup Nurt"
type textarea "x"
type textarea "Develop Quiz for Popup Nurtu"
type textarea "x"
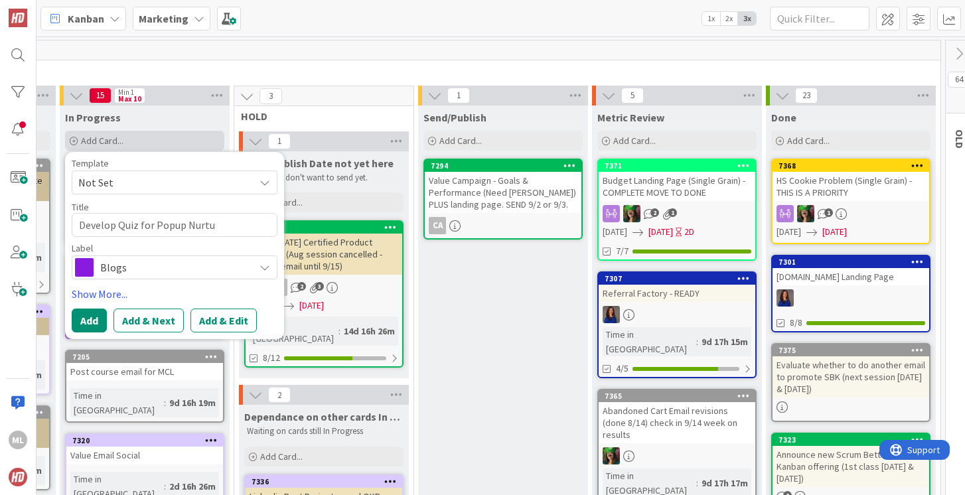
type textarea "Develop Quiz for Popup Nurtur"
type textarea "x"
type textarea "Develop Quiz for Popup Nurture"
click at [84, 321] on button "Add" at bounding box center [89, 321] width 35 height 24
type textarea "x"
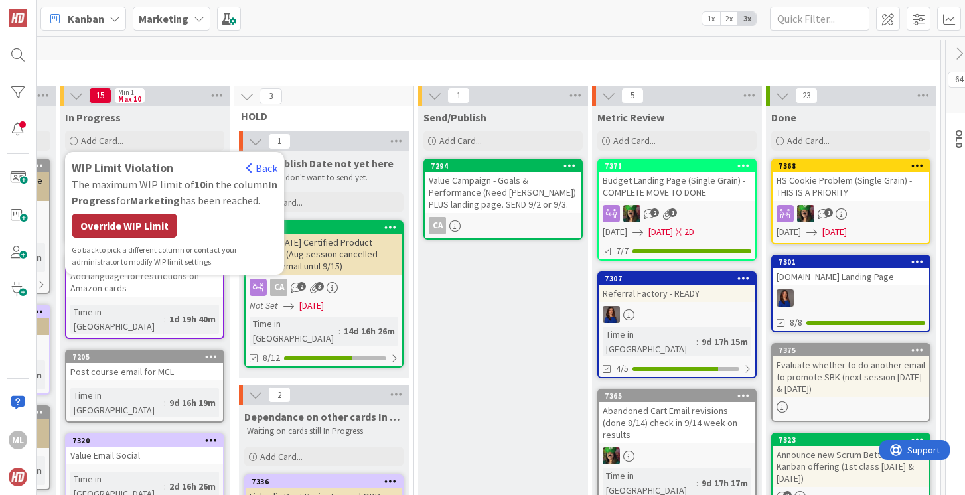
click at [123, 228] on div "Override WIP Limit" at bounding box center [125, 226] width 106 height 24
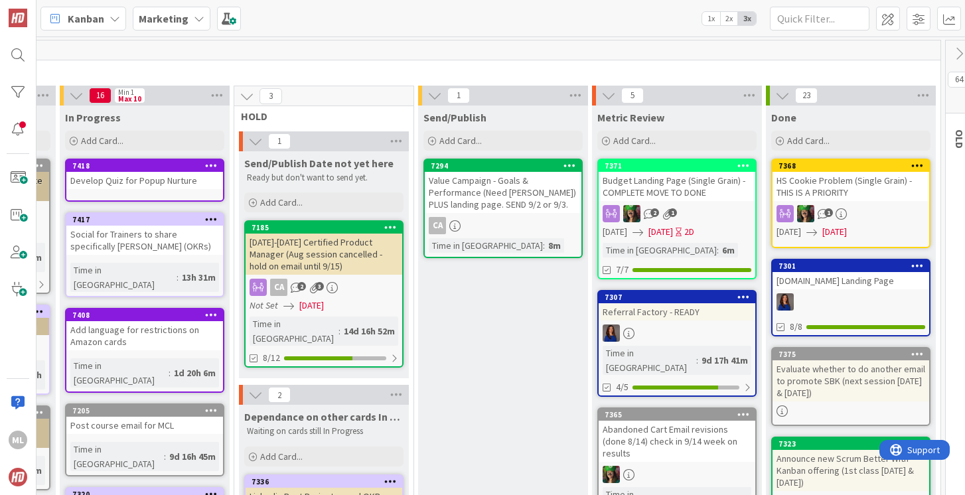
click at [138, 183] on div "Develop Quiz for Popup Nurture" at bounding box center [144, 180] width 157 height 17
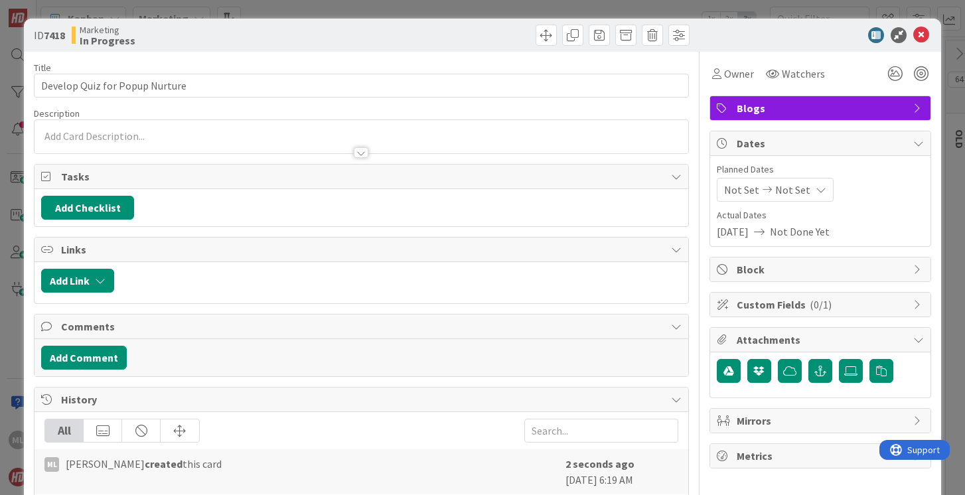
click at [769, 106] on span "Blogs" at bounding box center [822, 108] width 170 height 16
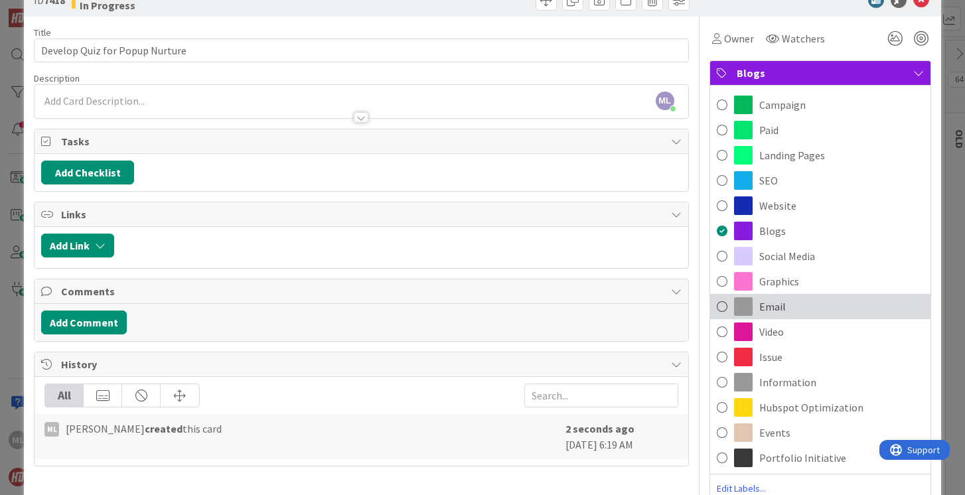
scroll to position [40, 0]
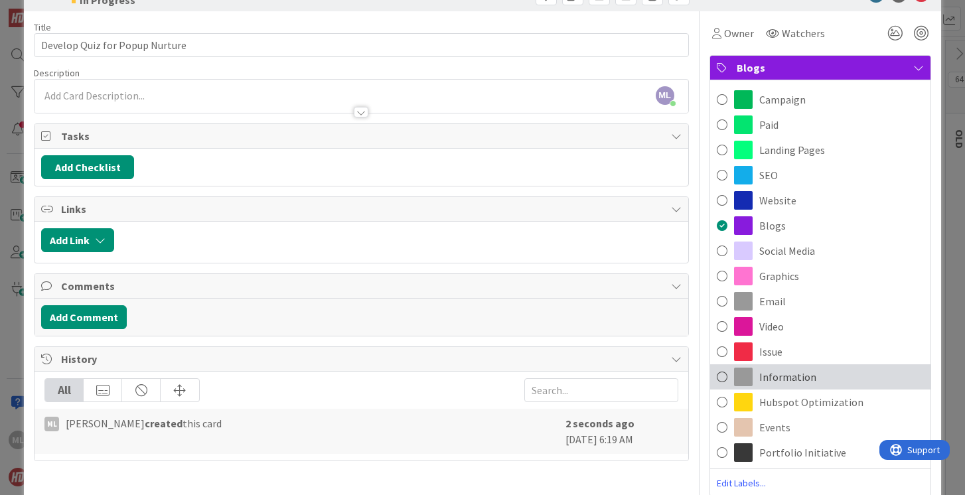
click at [721, 372] on span at bounding box center [722, 377] width 11 height 20
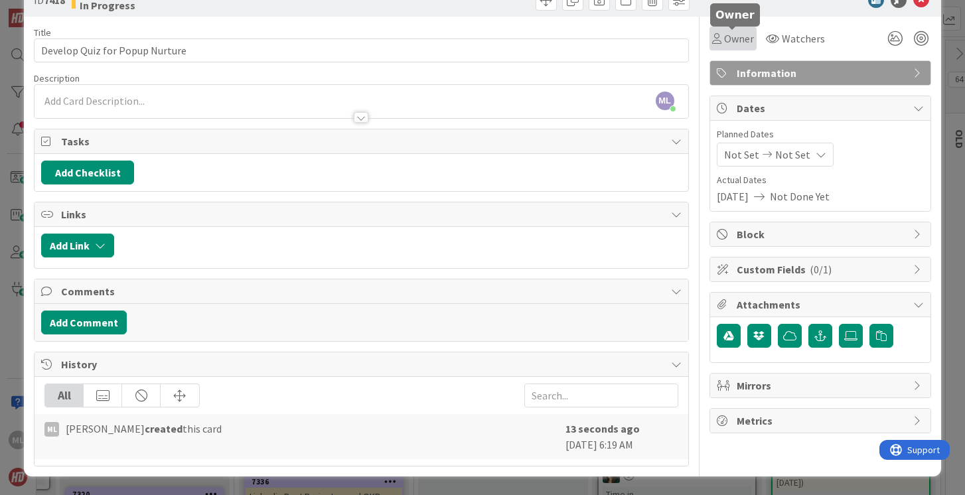
click at [734, 33] on span "Owner" at bounding box center [739, 39] width 30 height 16
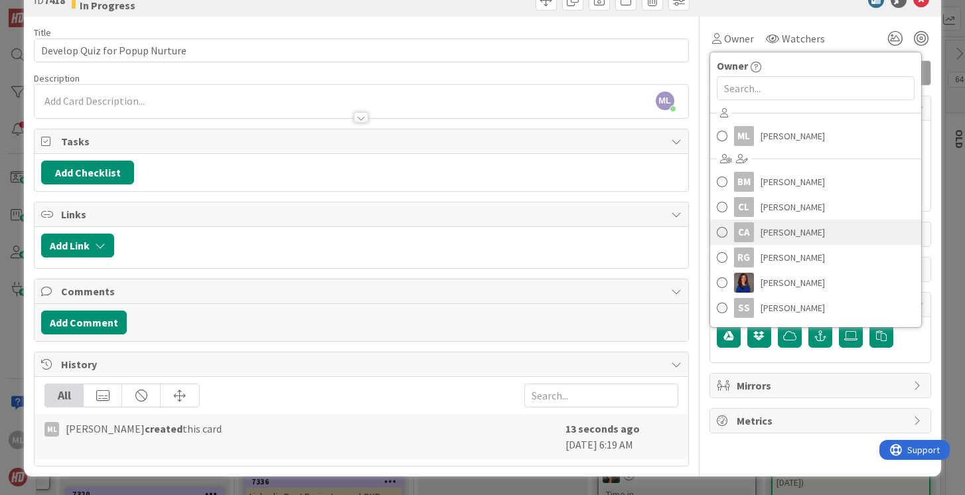
click at [719, 235] on span at bounding box center [722, 232] width 11 height 20
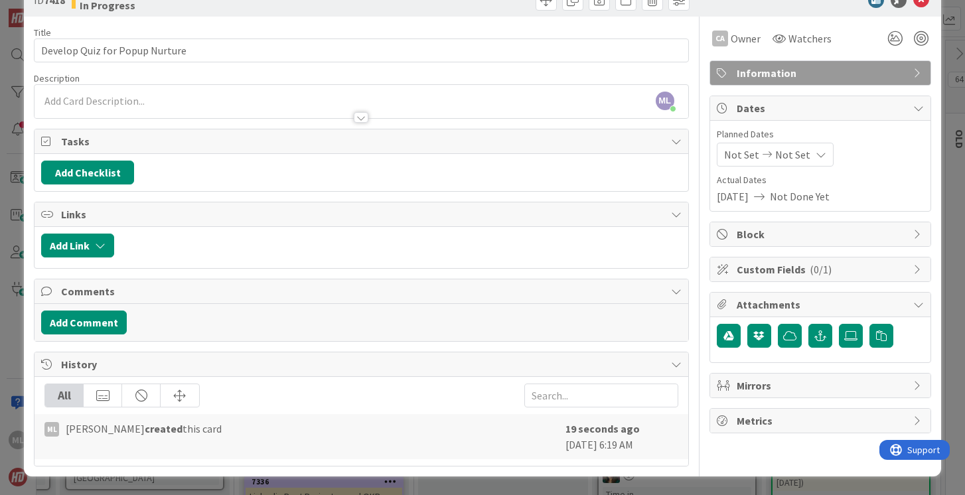
click at [804, 198] on span "Not Done Yet" at bounding box center [800, 196] width 60 height 16
click at [795, 150] on span "Not Set" at bounding box center [792, 155] width 35 height 16
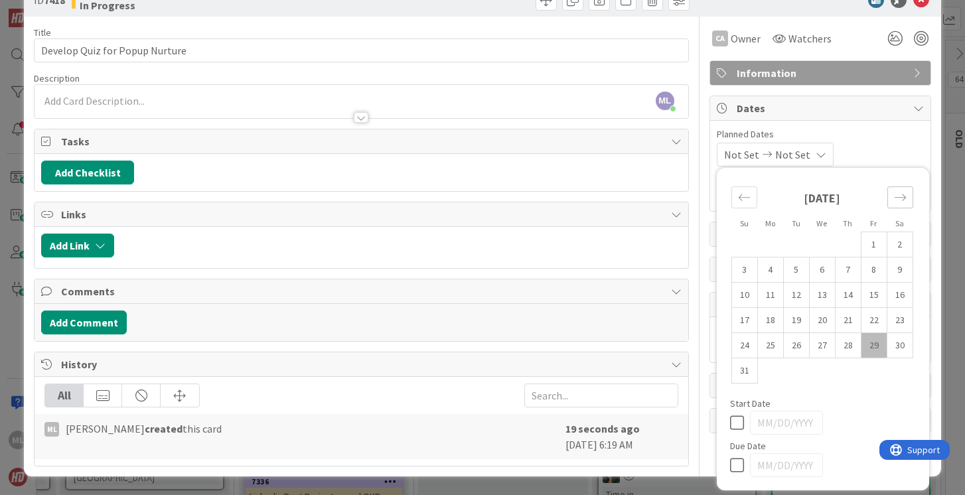
click at [901, 195] on icon "Move forward to switch to the next month." at bounding box center [900, 197] width 13 height 13
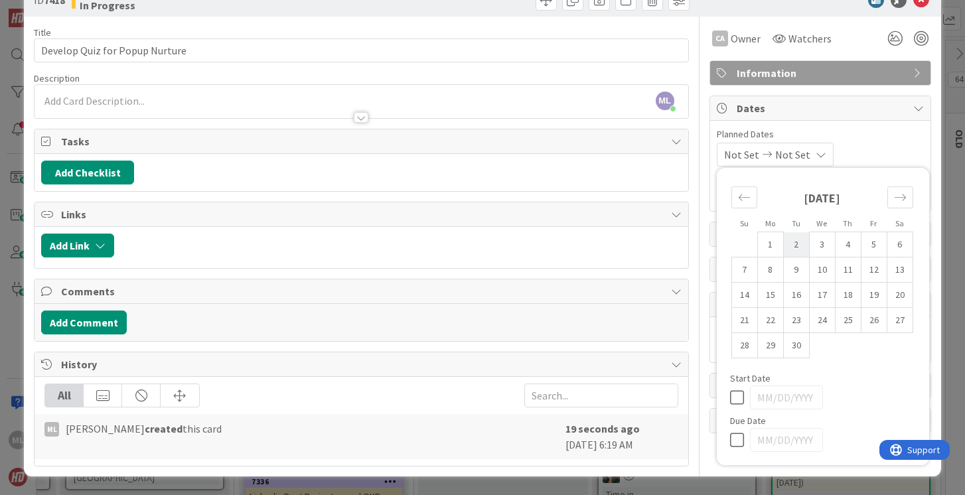
click at [794, 238] on td "2" at bounding box center [796, 244] width 26 height 25
type input "[DATE]"
click at [735, 441] on icon at bounding box center [740, 440] width 20 height 16
type input "[DATE]"
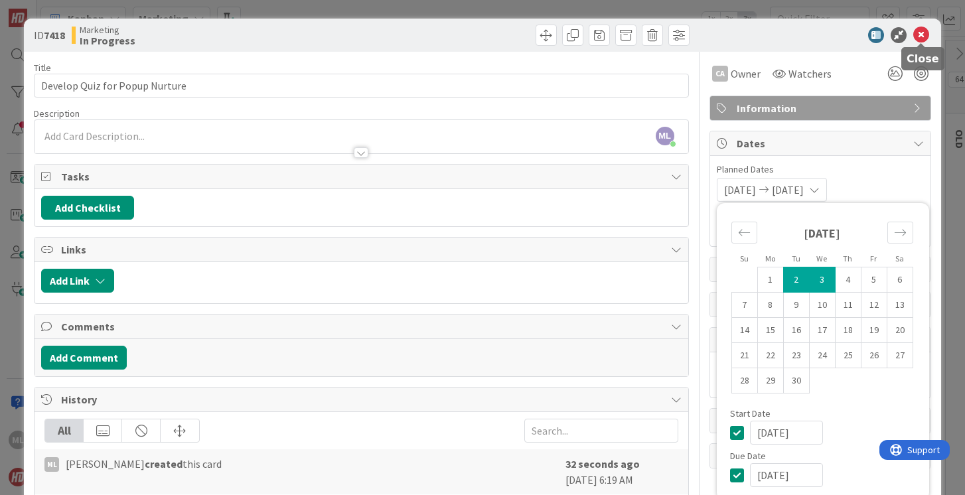
click at [924, 31] on icon at bounding box center [921, 35] width 16 height 16
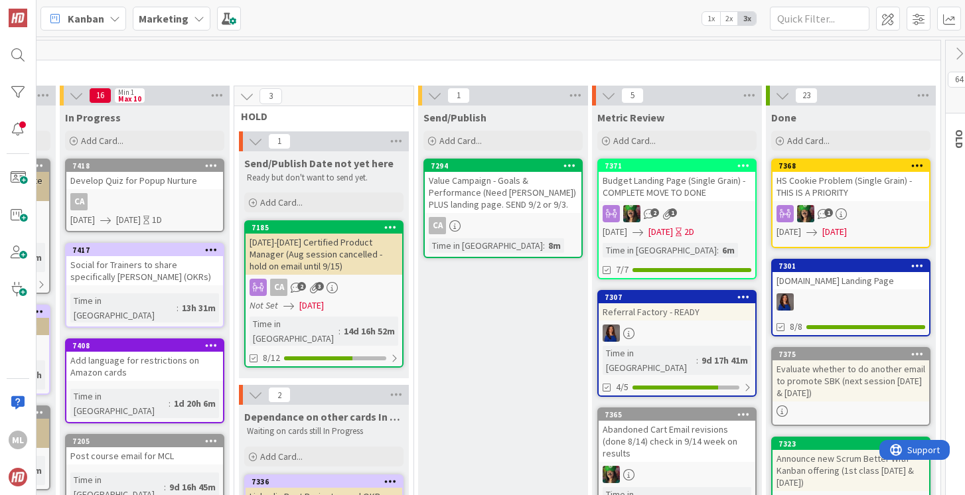
click at [190, 19] on div "Marketing" at bounding box center [172, 19] width 78 height 24
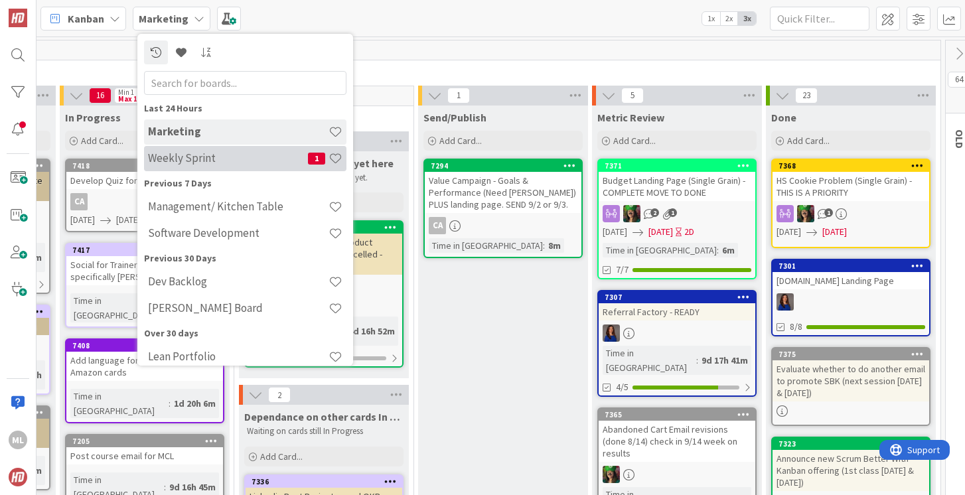
click at [176, 153] on h4 "Weekly Sprint" at bounding box center [228, 157] width 160 height 13
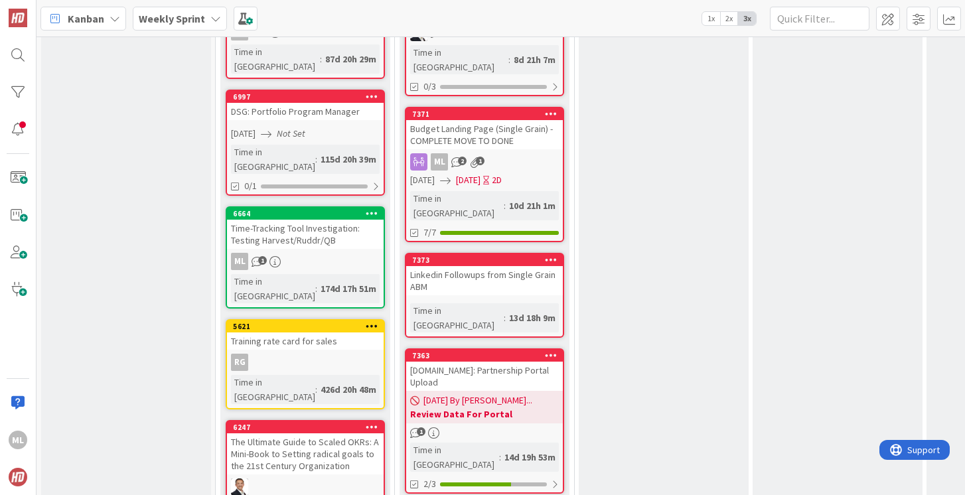
scroll to position [1174, 0]
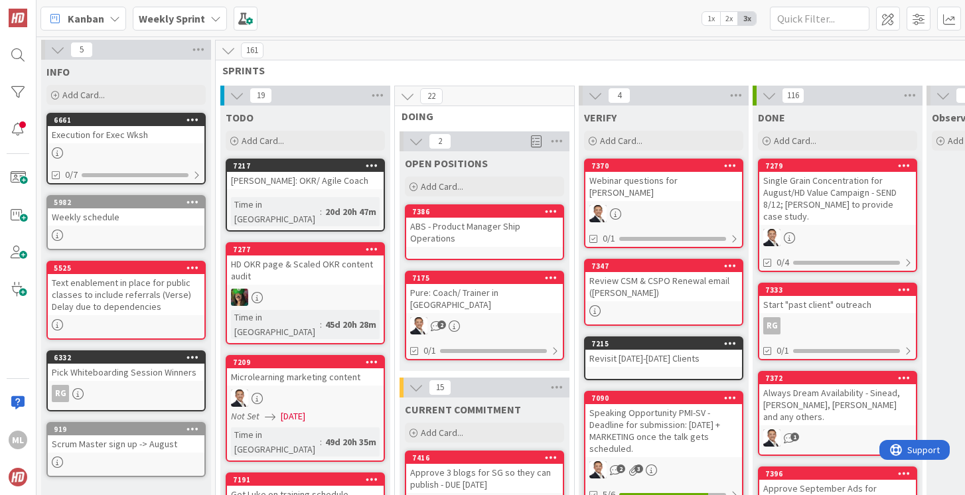
scroll to position [0, 21]
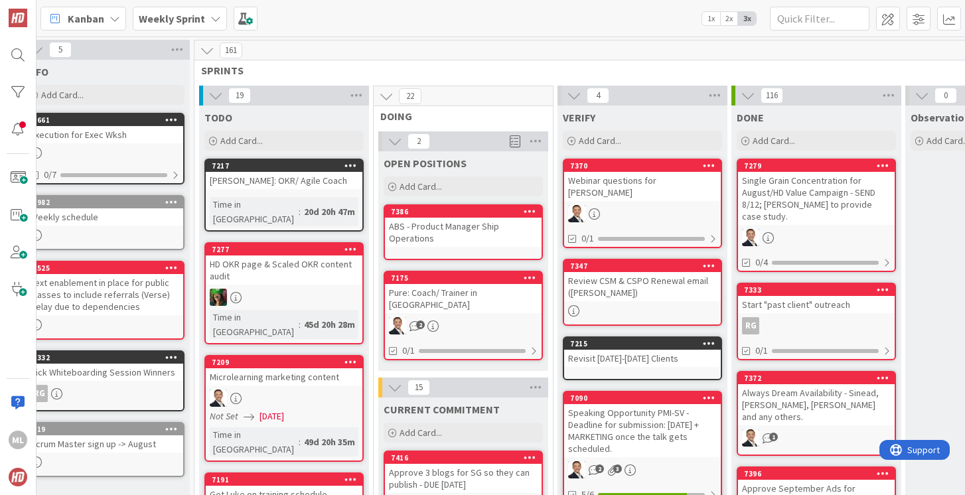
click at [188, 15] on b "Weekly Sprint" at bounding box center [172, 18] width 66 height 13
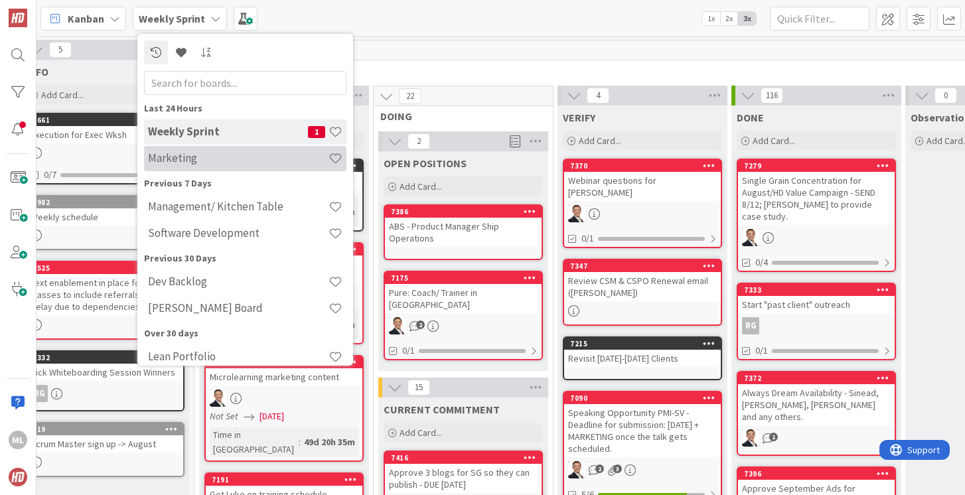
click at [184, 165] on div "Marketing" at bounding box center [245, 158] width 202 height 25
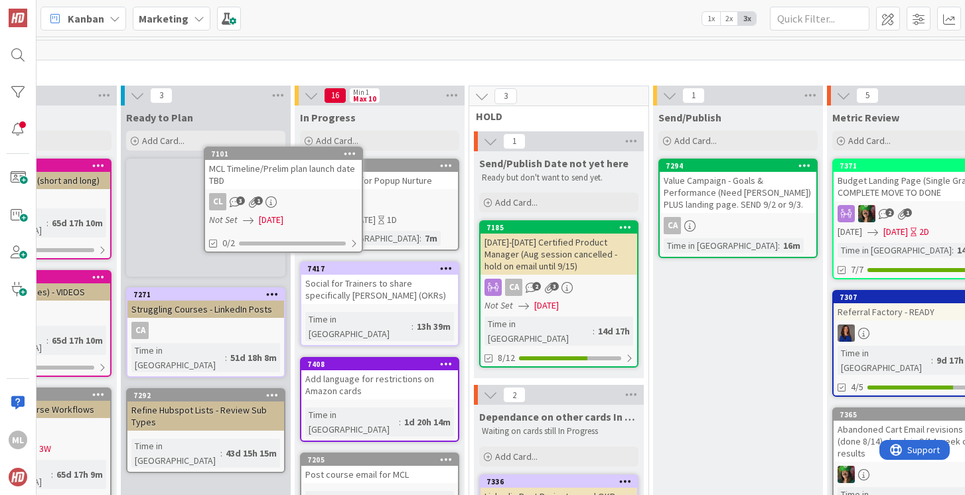
scroll to position [0, 126]
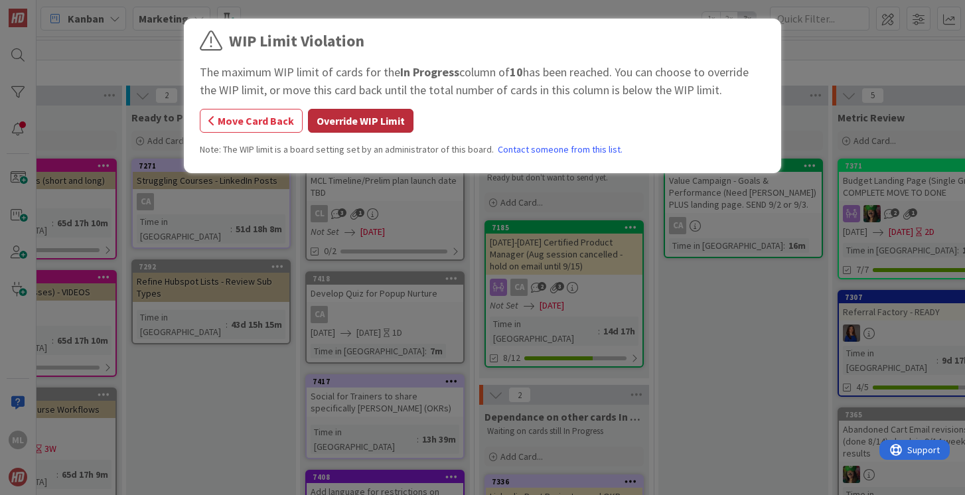
click at [380, 116] on button "Override WIP Limit" at bounding box center [361, 121] width 106 height 24
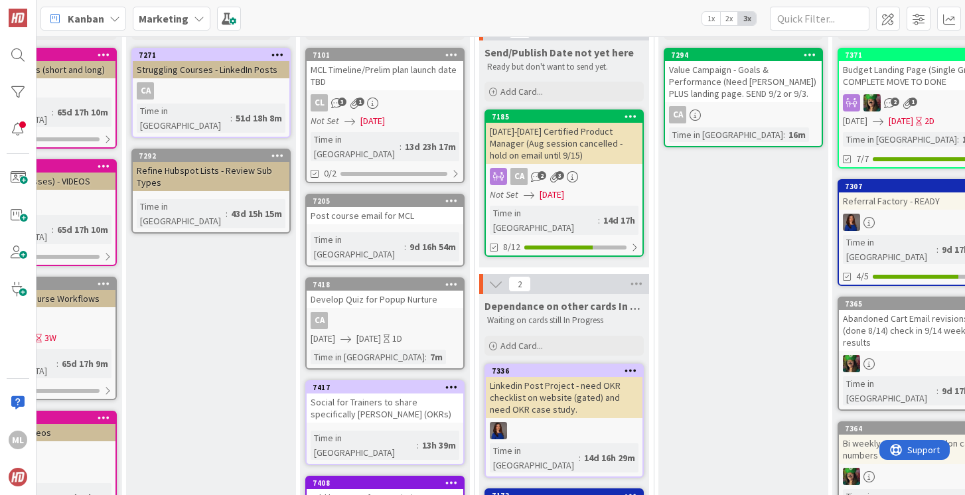
scroll to position [110, 126]
